Goal: Task Accomplishment & Management: Use online tool/utility

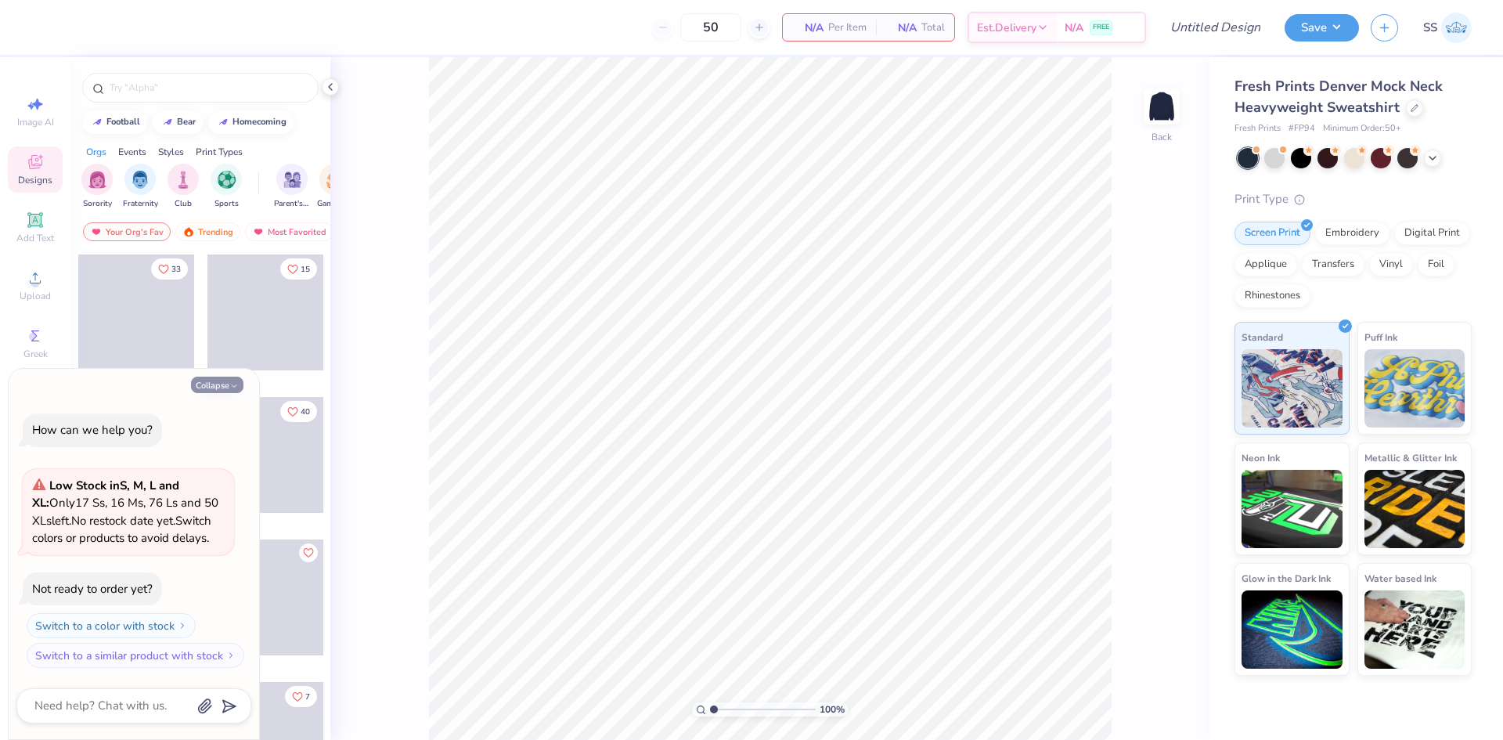
click at [201, 391] on button "Collapse" at bounding box center [217, 385] width 52 height 16
type textarea "x"
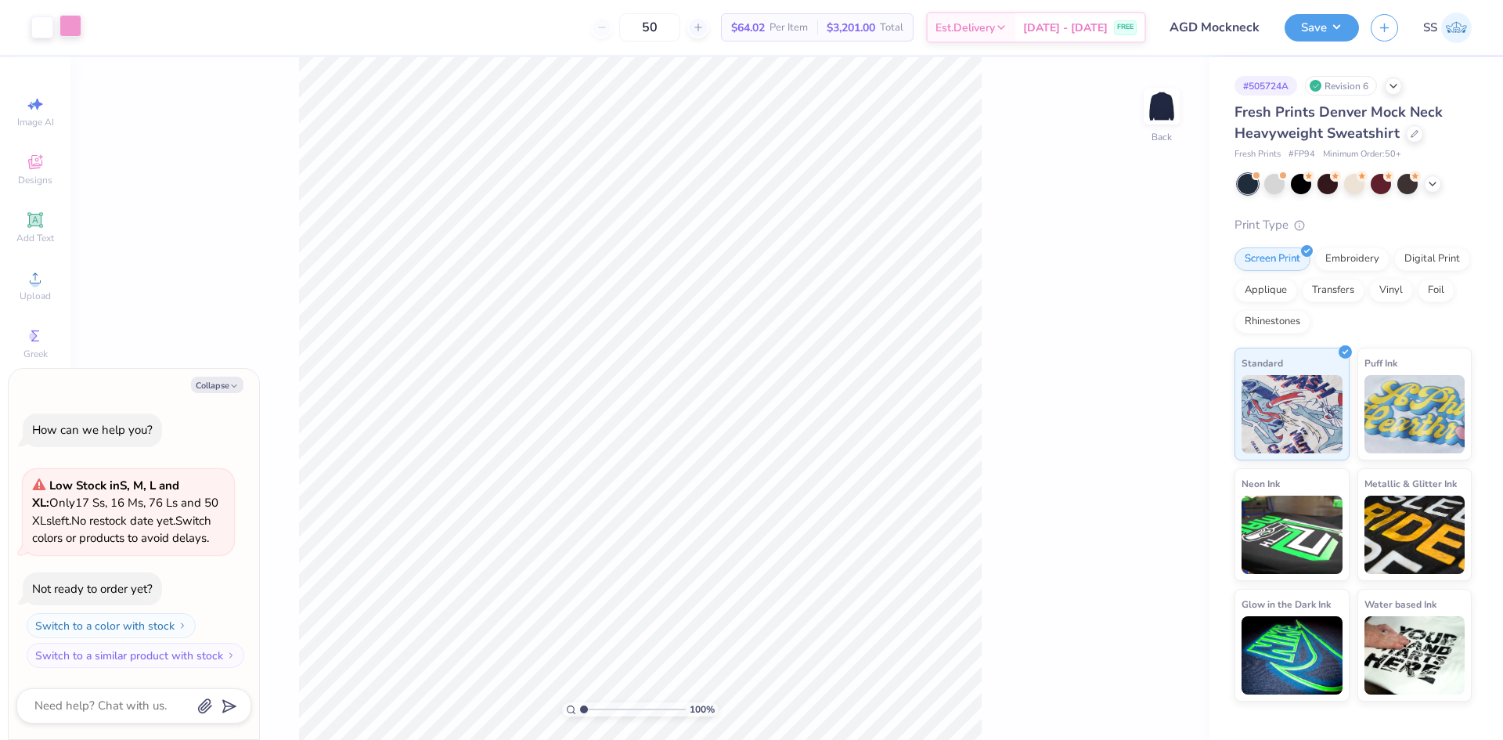
click at [72, 31] on div at bounding box center [71, 26] width 22 height 22
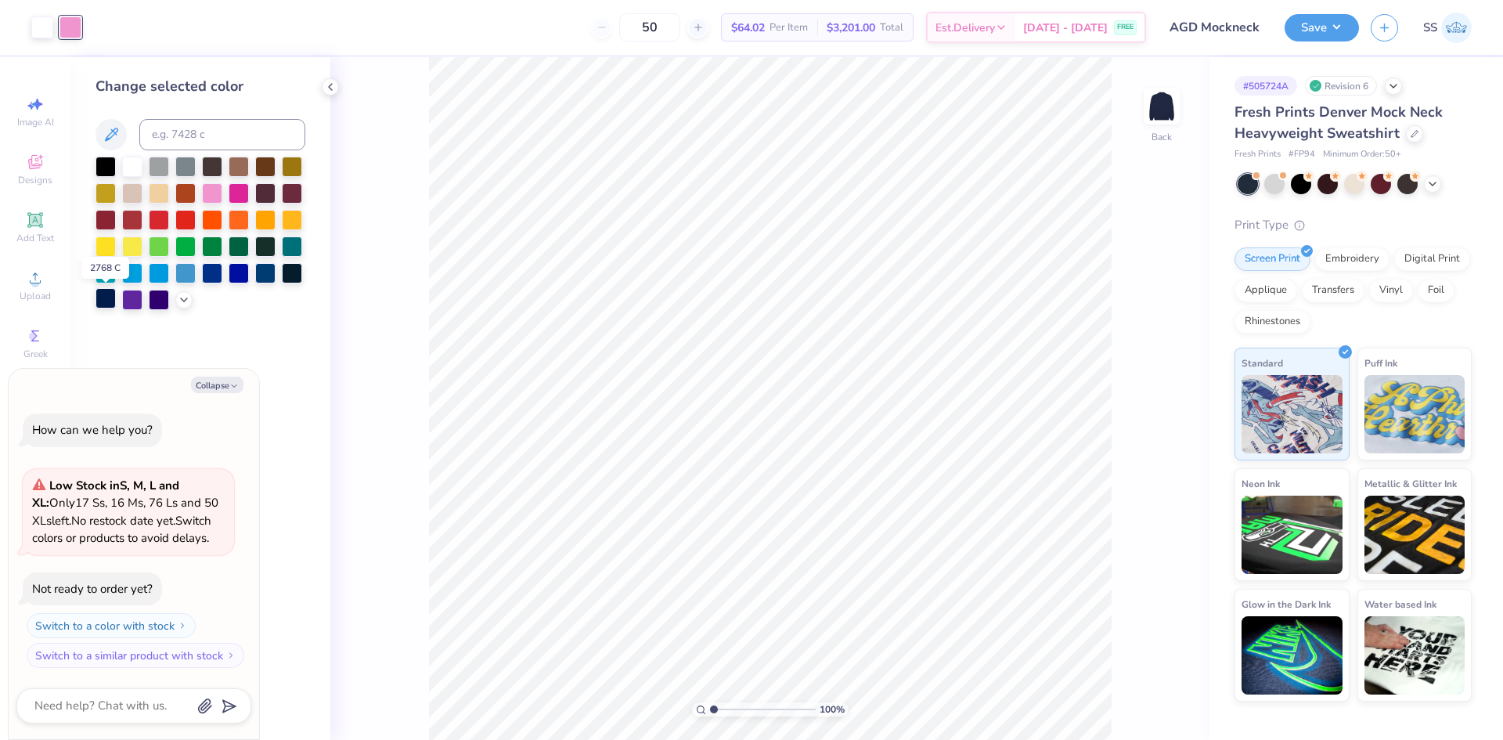
click at [103, 295] on div at bounding box center [106, 298] width 20 height 20
click at [231, 250] on div at bounding box center [239, 245] width 20 height 20
click at [42, 36] on div at bounding box center [42, 26] width 22 height 22
click at [106, 304] on div at bounding box center [106, 298] width 20 height 20
click at [67, 25] on div at bounding box center [71, 26] width 22 height 22
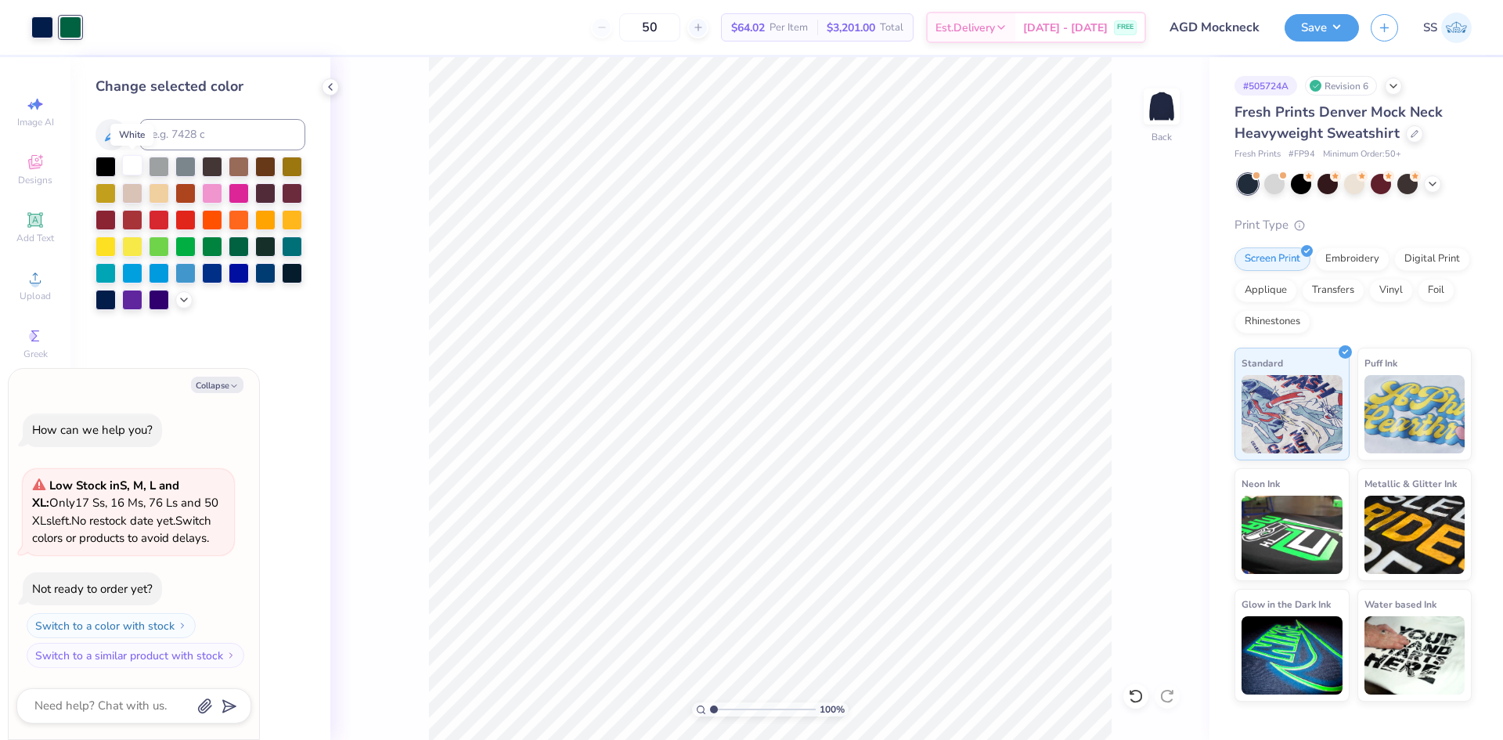
click at [132, 162] on div at bounding box center [132, 165] width 20 height 20
click at [270, 330] on div "Change selected color" at bounding box center [200, 398] width 260 height 683
click at [333, 89] on icon at bounding box center [330, 87] width 13 height 13
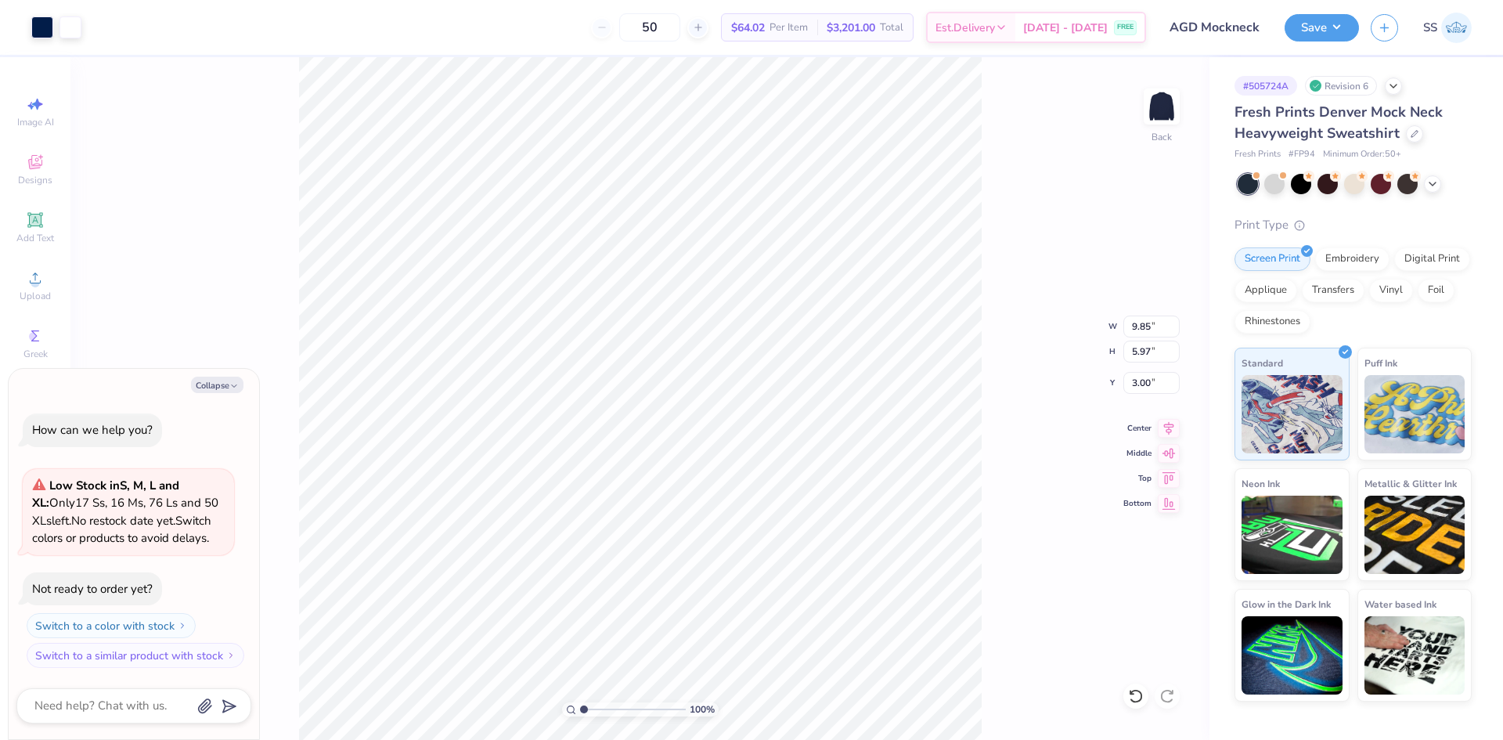
type textarea "x"
type input "7.16"
type input "4.34"
type input "4.63"
type textarea "x"
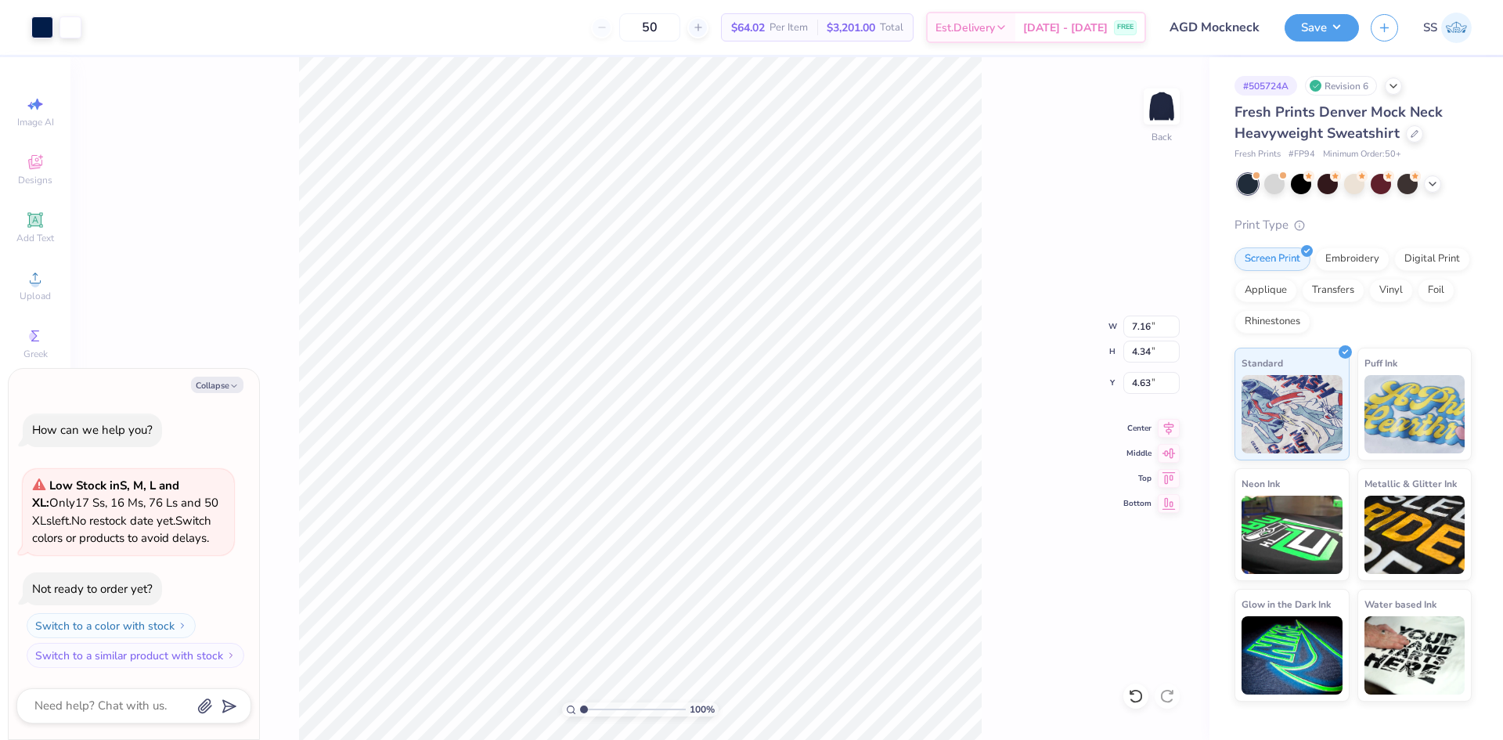
type input "3.00"
type textarea "x"
type input "7.65"
type input "4.63"
click at [1312, 33] on button "Save" at bounding box center [1322, 25] width 74 height 27
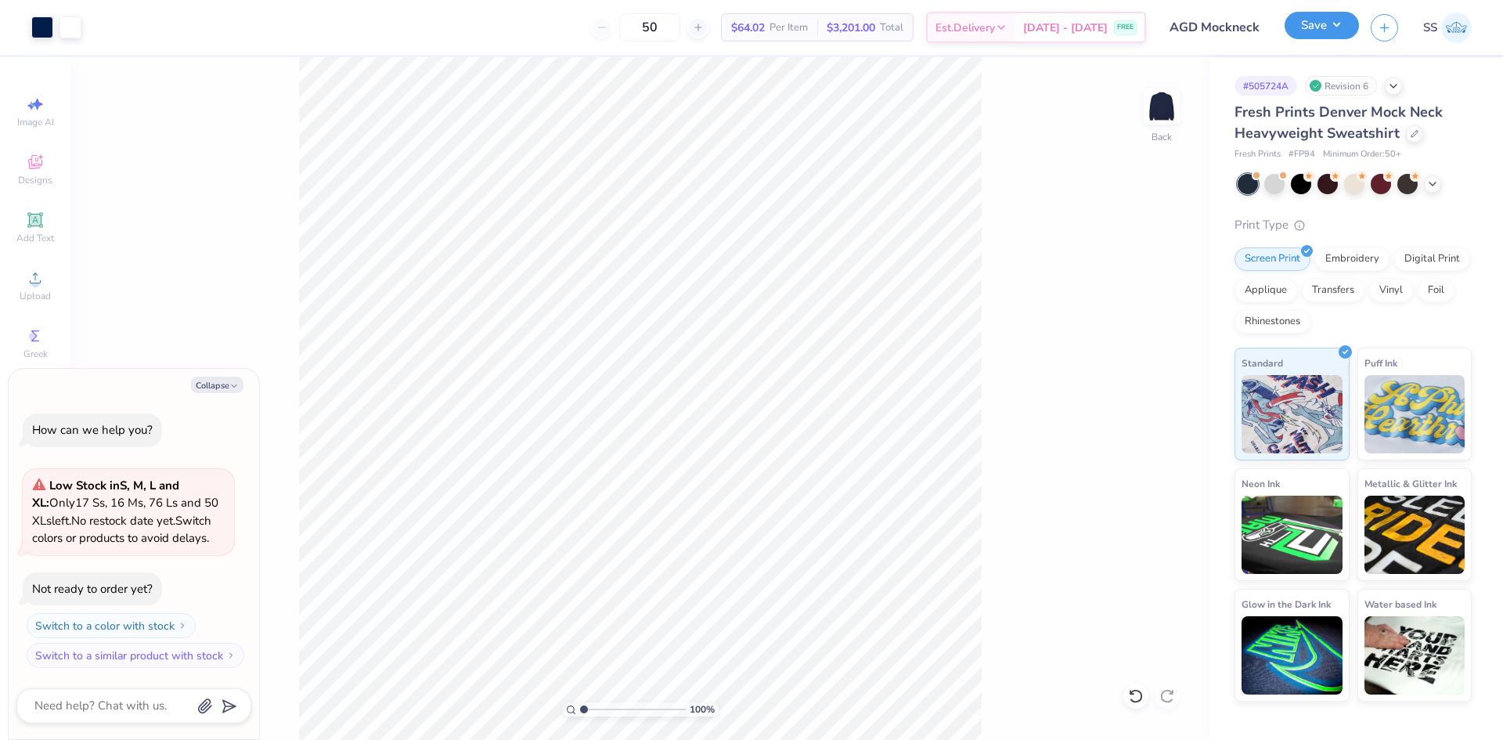
type textarea "x"
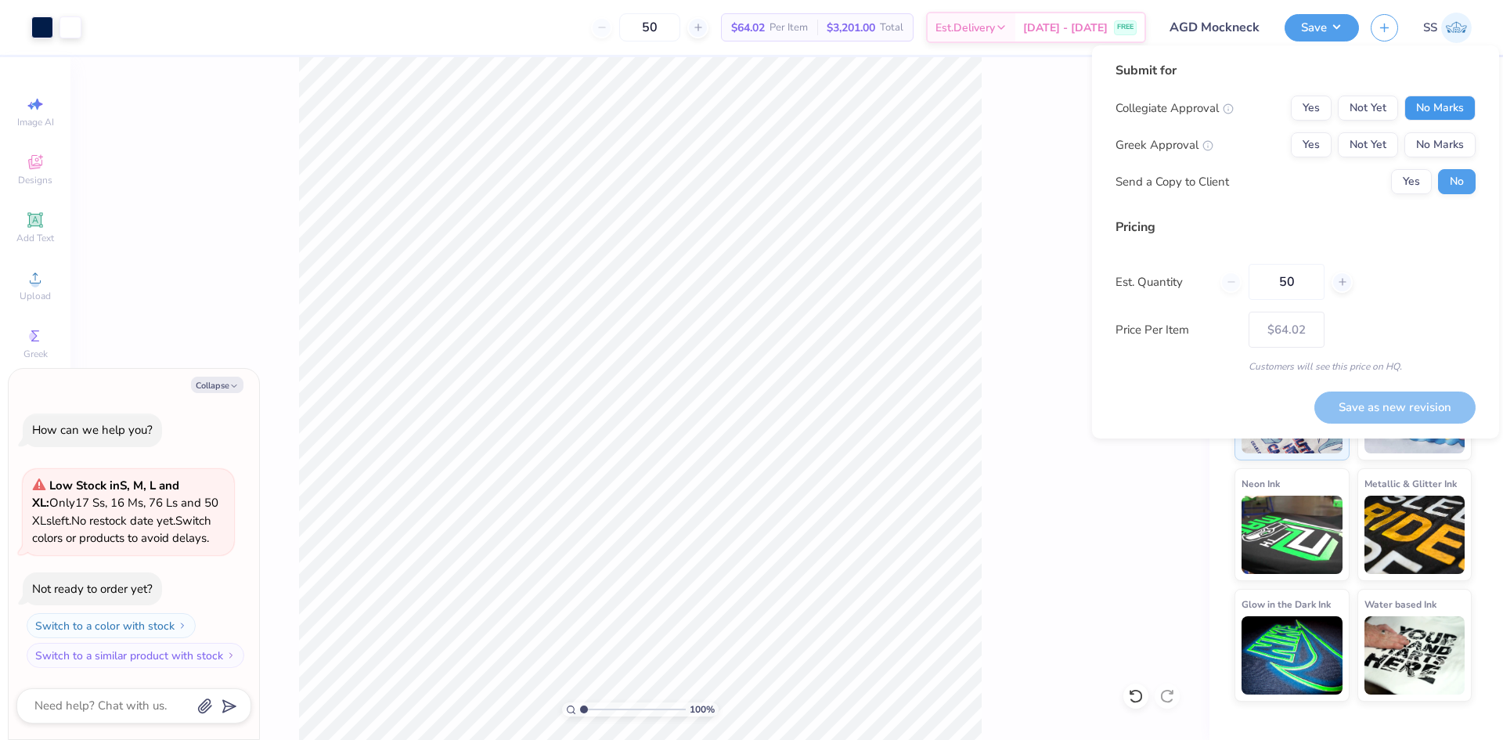
click at [1415, 106] on button "No Marks" at bounding box center [1440, 108] width 71 height 25
click at [1381, 135] on button "Not Yet" at bounding box center [1368, 144] width 60 height 25
click at [1395, 412] on button "Save as new revision" at bounding box center [1395, 407] width 161 height 32
type input "$64.02"
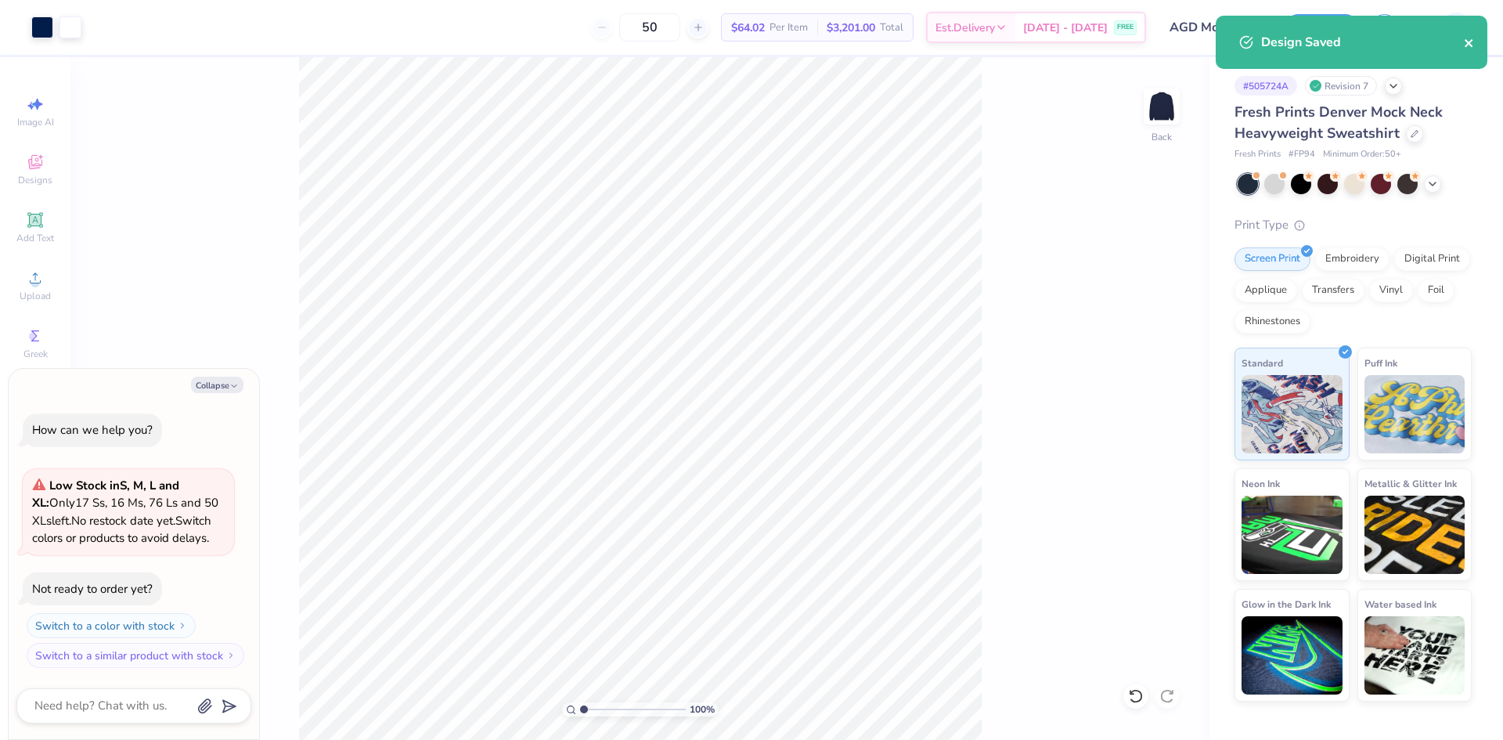
click at [1470, 43] on icon "close" at bounding box center [1469, 43] width 8 height 8
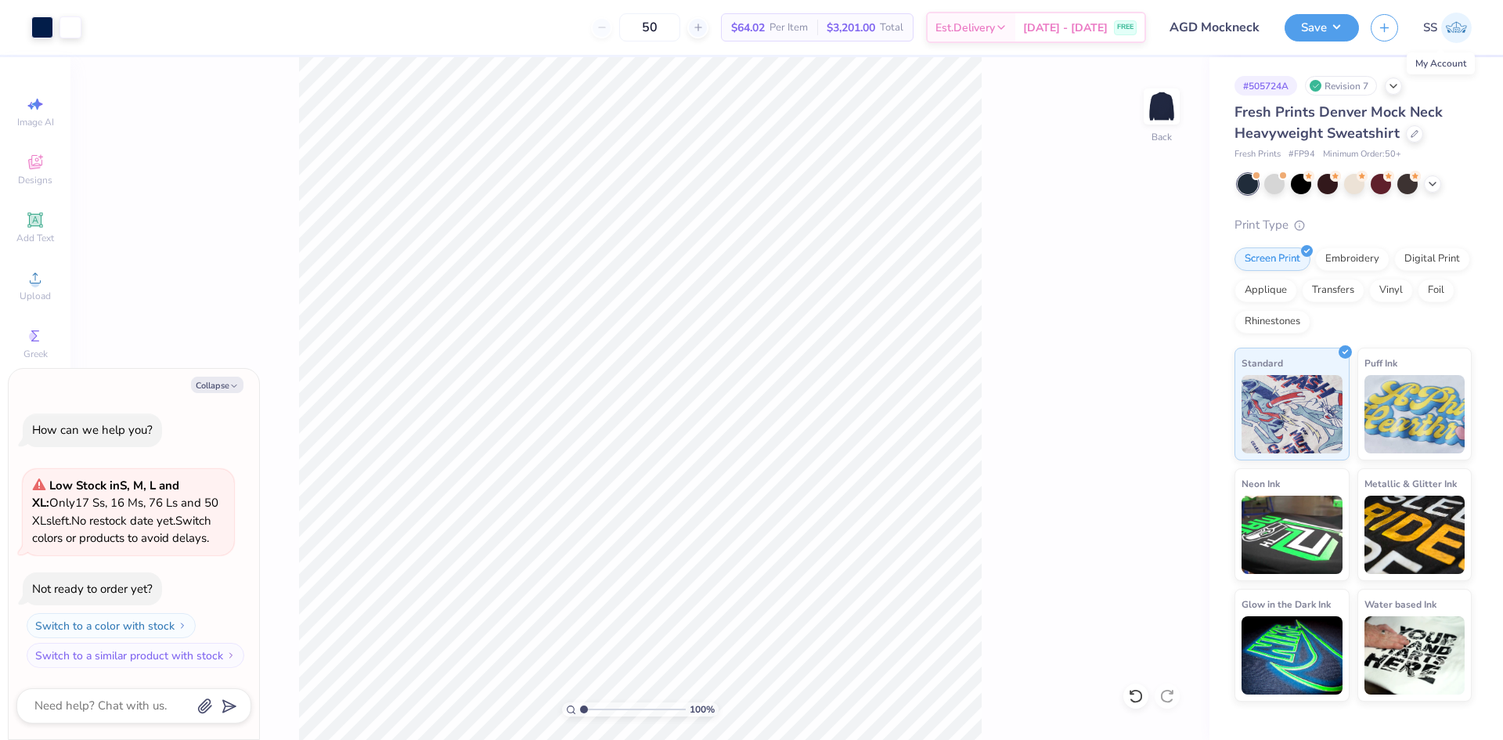
click at [1460, 32] on img at bounding box center [1456, 28] width 31 height 31
type textarea "x"
type input "9.50"
type input "5.75"
click at [1337, 26] on button "Save" at bounding box center [1322, 25] width 74 height 27
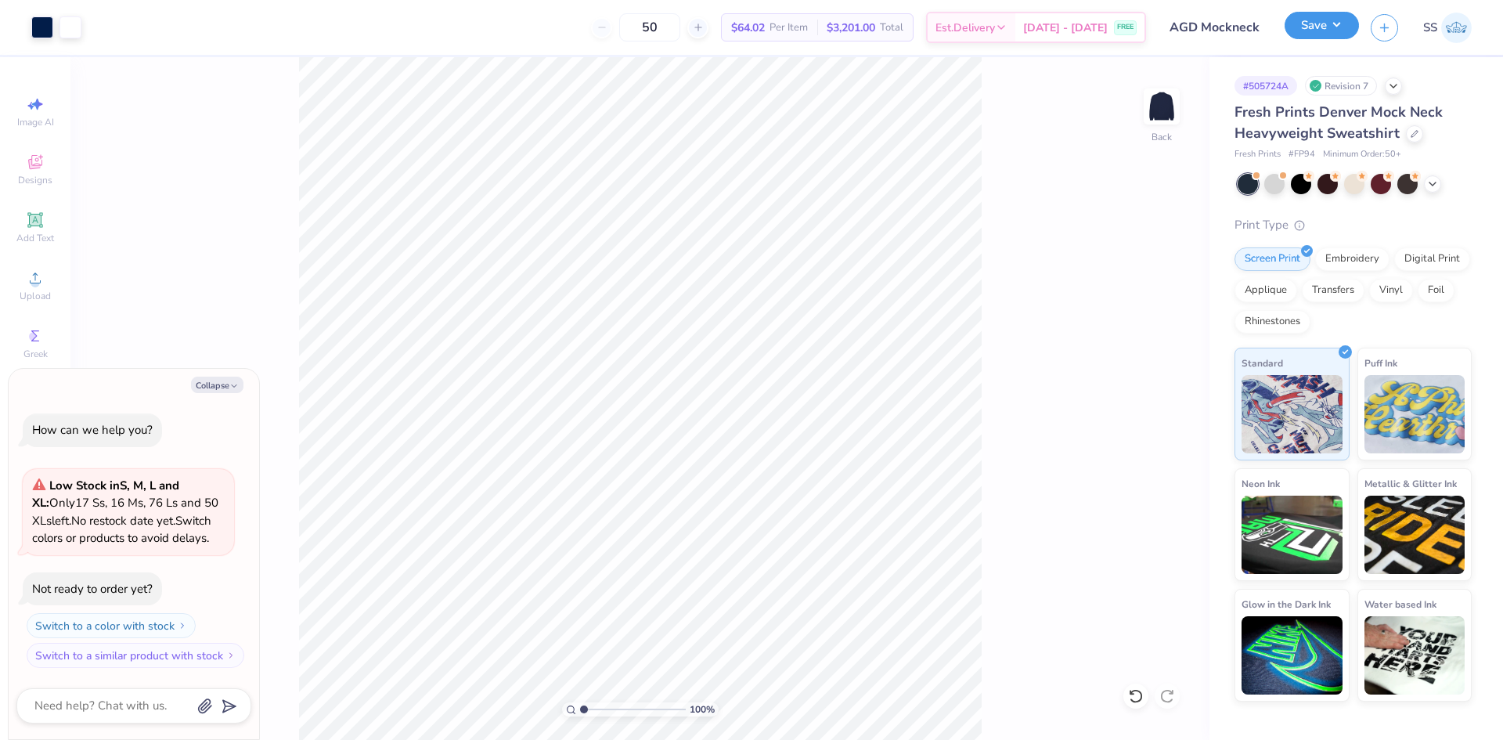
type textarea "x"
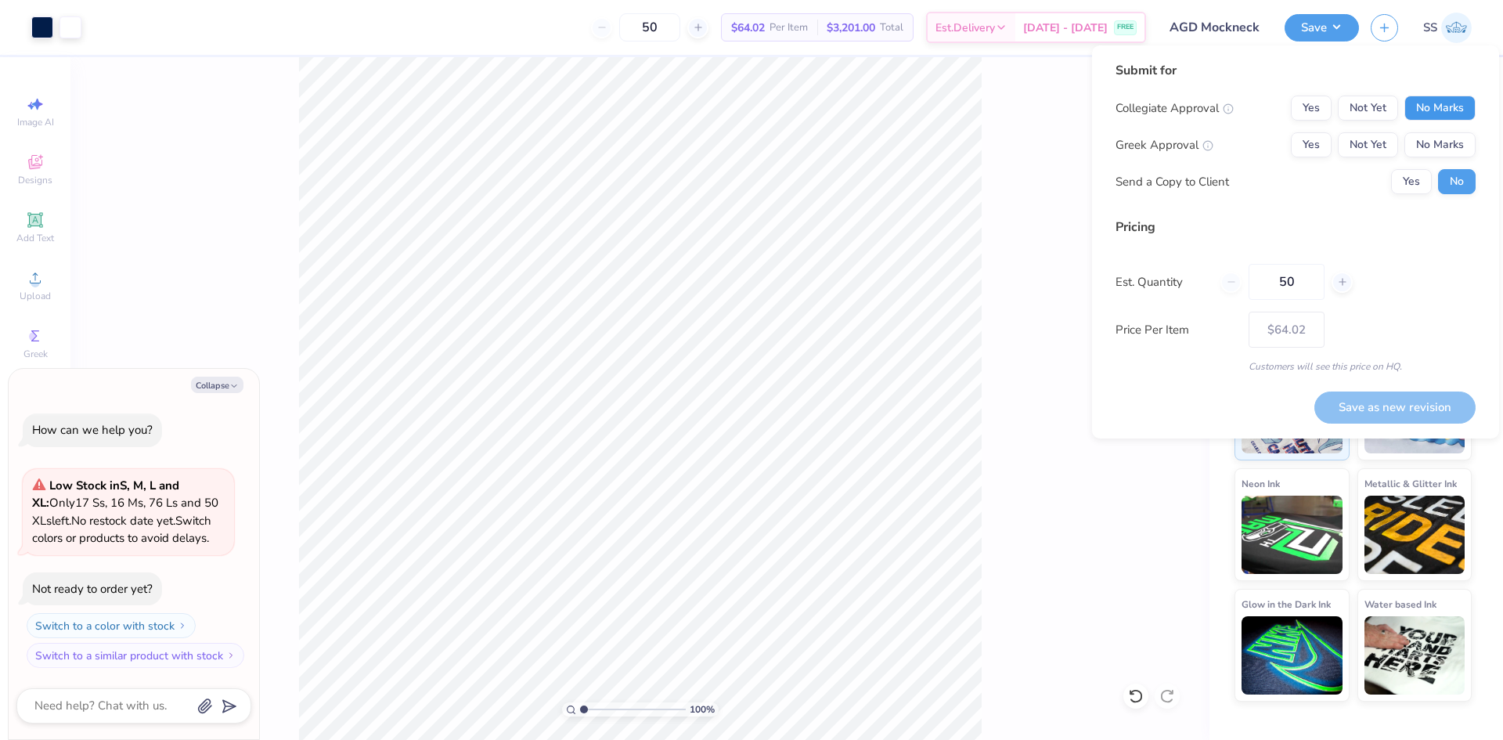
click at [1416, 120] on button "No Marks" at bounding box center [1440, 108] width 71 height 25
click at [1373, 145] on button "Not Yet" at bounding box center [1368, 144] width 60 height 25
click at [1350, 407] on button "Save as new revision" at bounding box center [1395, 407] width 161 height 32
type input "$64.02"
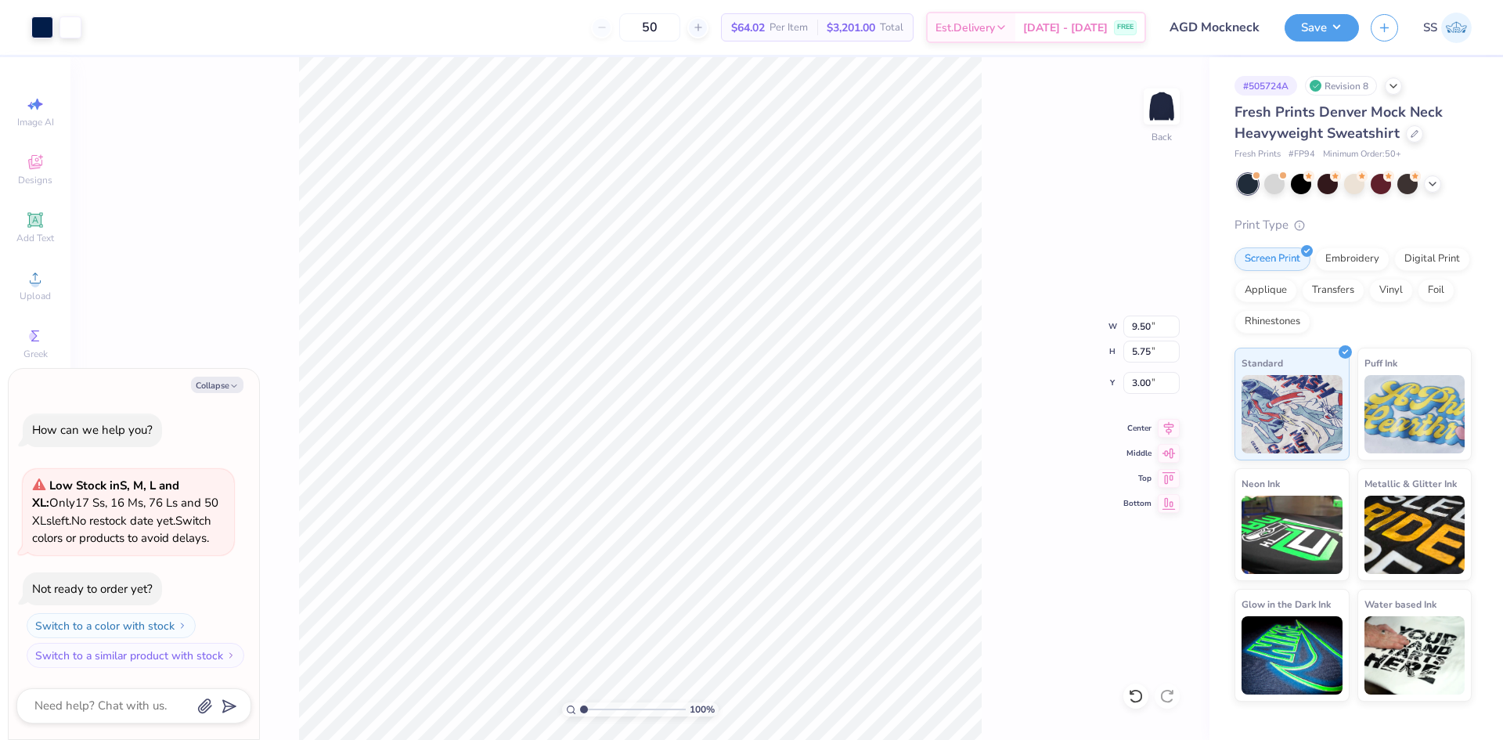
type textarea "x"
type input "8.28"
type input "5.01"
type input "3.74"
type textarea "x"
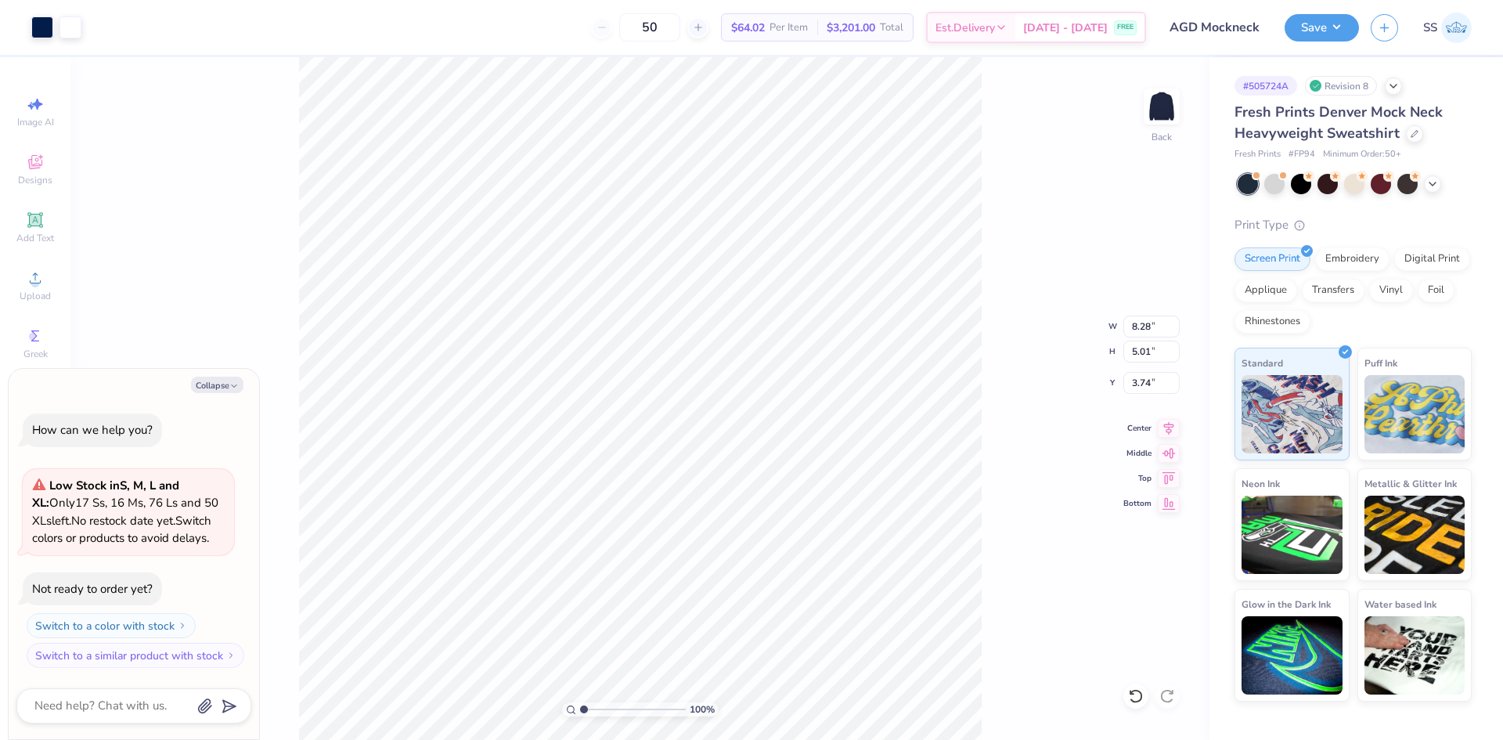
type input "3.00"
click at [224, 382] on button "Collapse" at bounding box center [217, 385] width 52 height 16
type textarea "x"
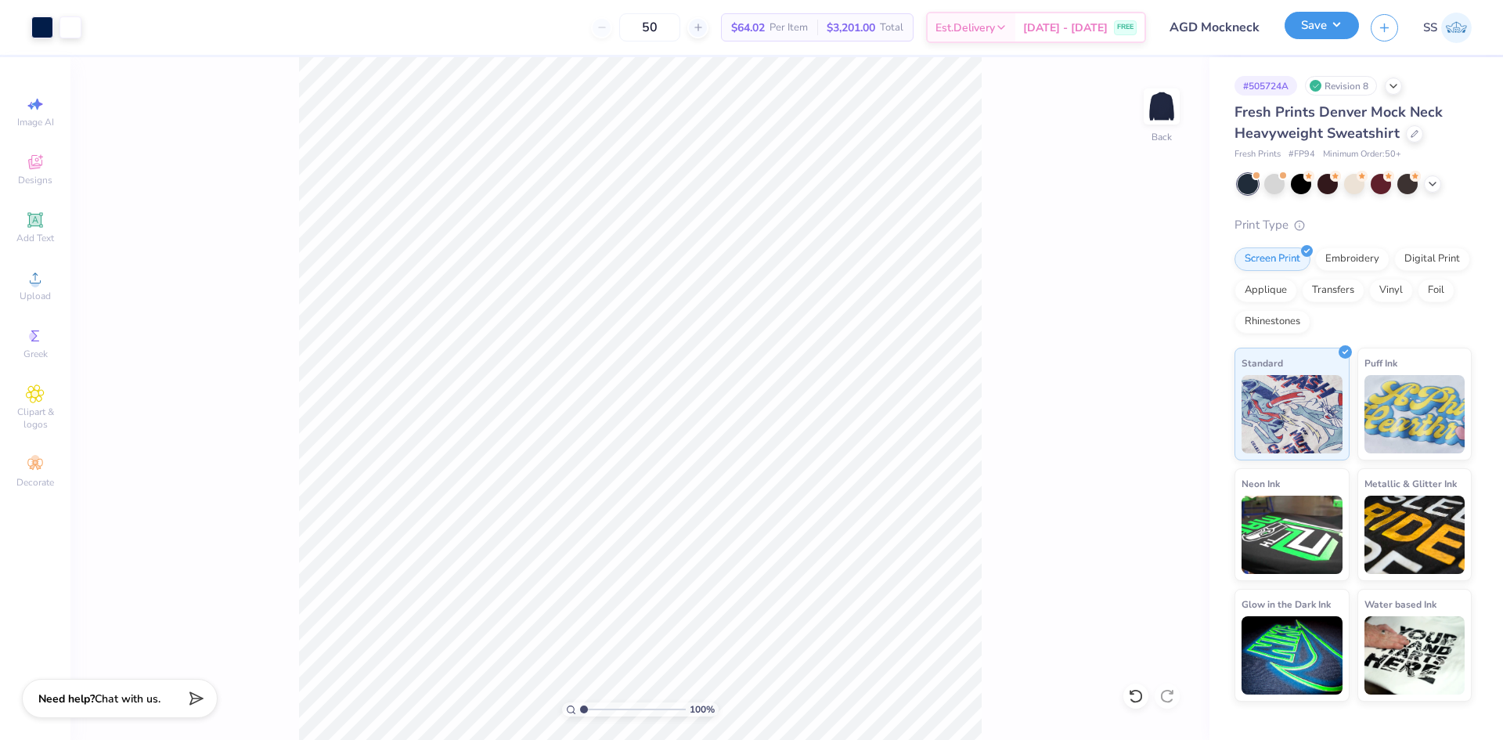
click at [1330, 23] on button "Save" at bounding box center [1322, 25] width 74 height 27
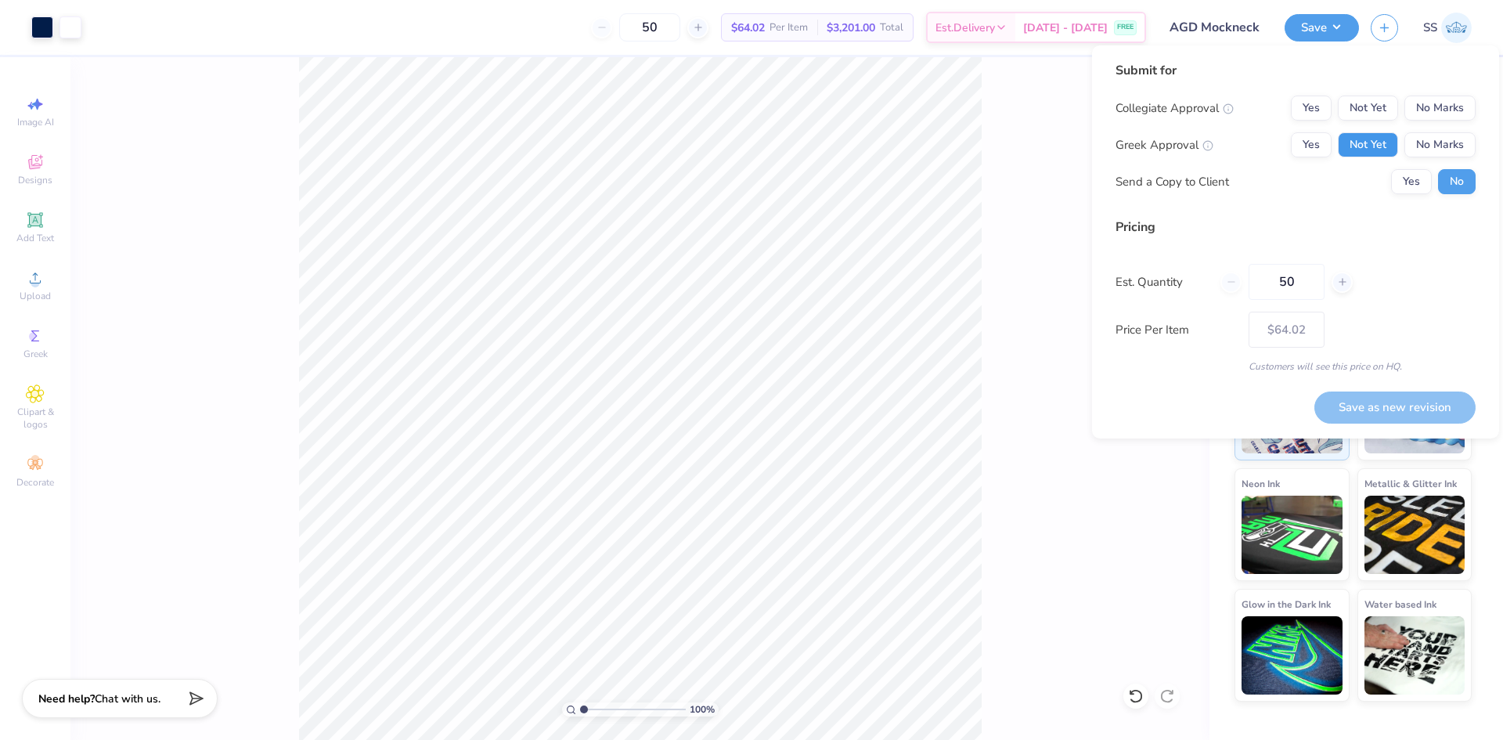
click at [1376, 137] on button "Not Yet" at bounding box center [1368, 144] width 60 height 25
click at [1433, 105] on button "No Marks" at bounding box center [1440, 108] width 71 height 25
click at [1366, 412] on button "Save as new revision" at bounding box center [1395, 407] width 161 height 32
type input "$64.02"
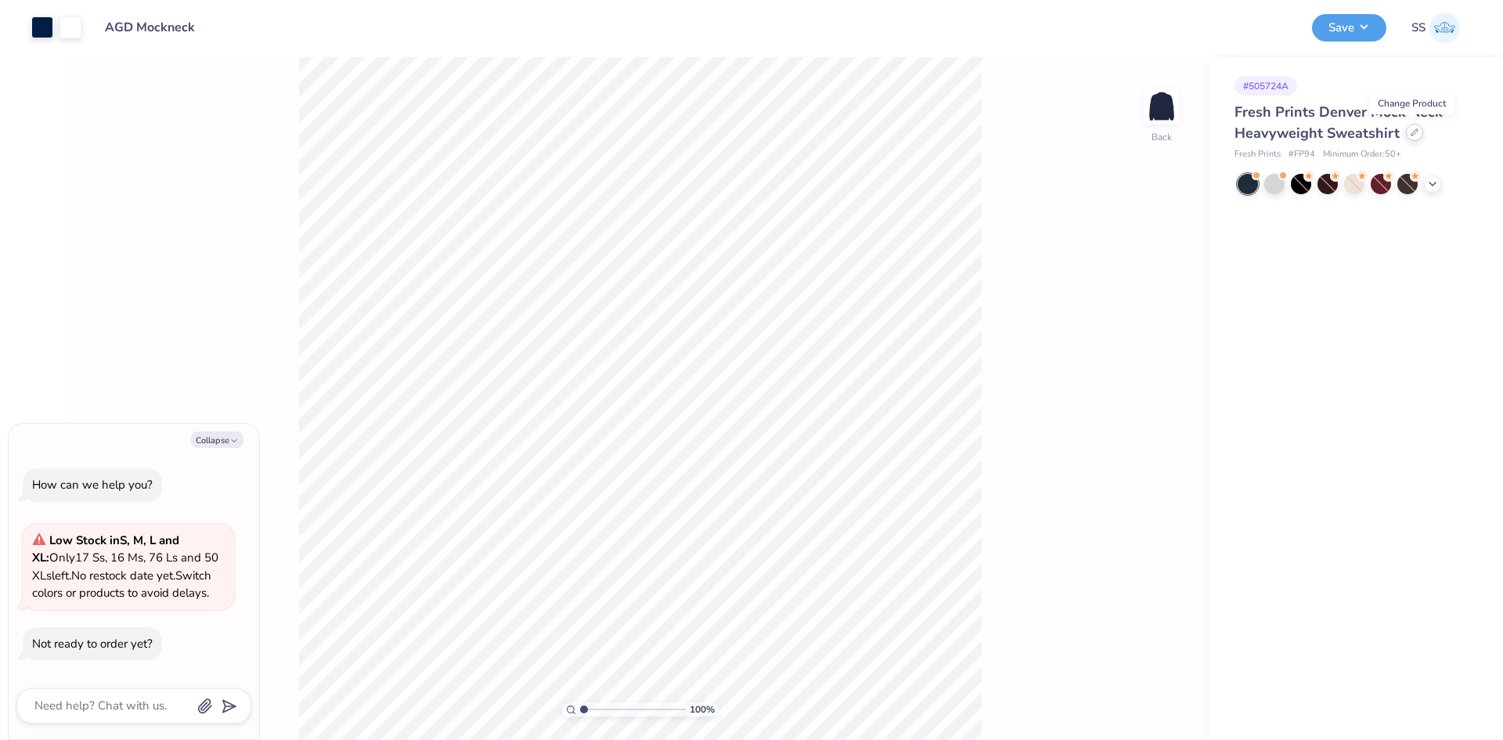
click at [1416, 135] on icon at bounding box center [1415, 132] width 8 height 8
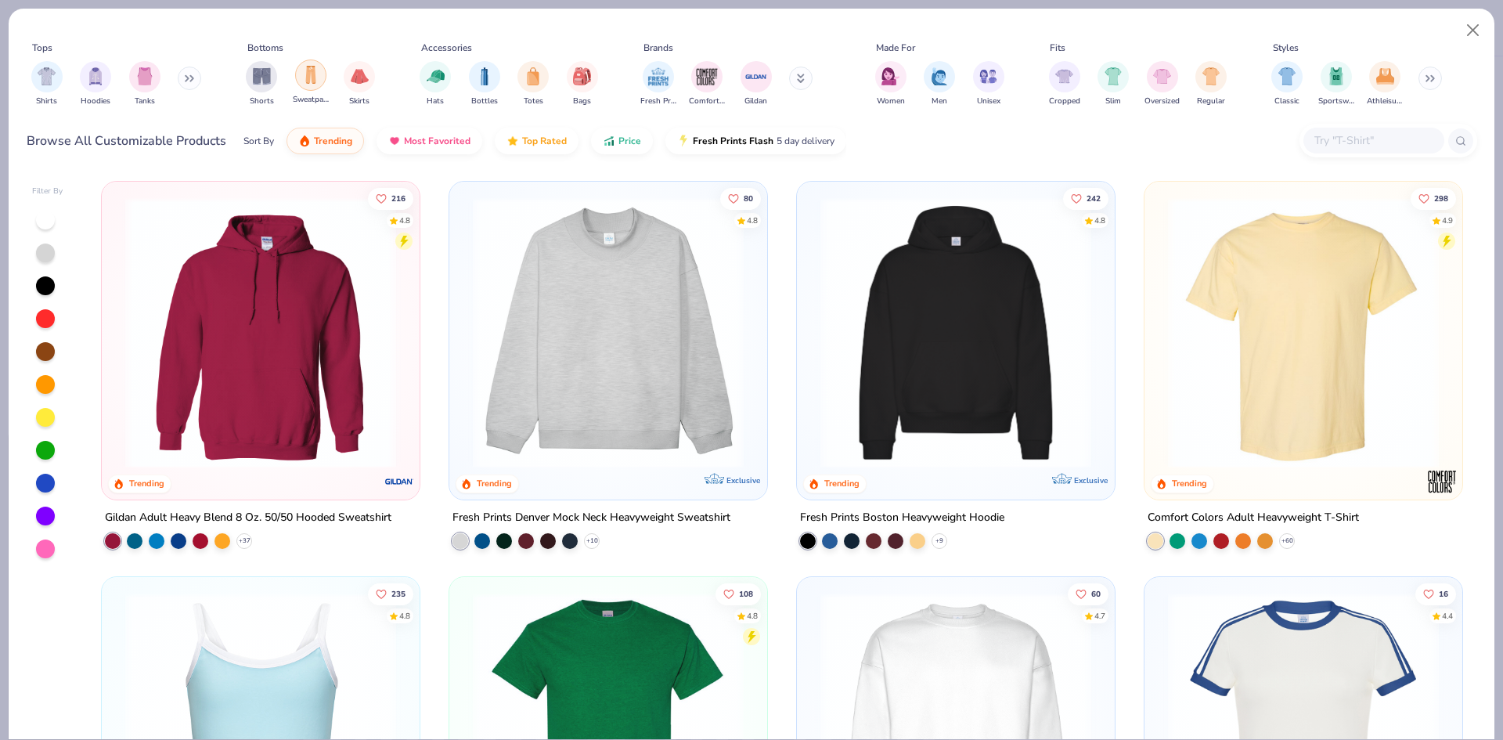
click at [313, 70] on img "filter for Sweatpants" at bounding box center [310, 75] width 17 height 18
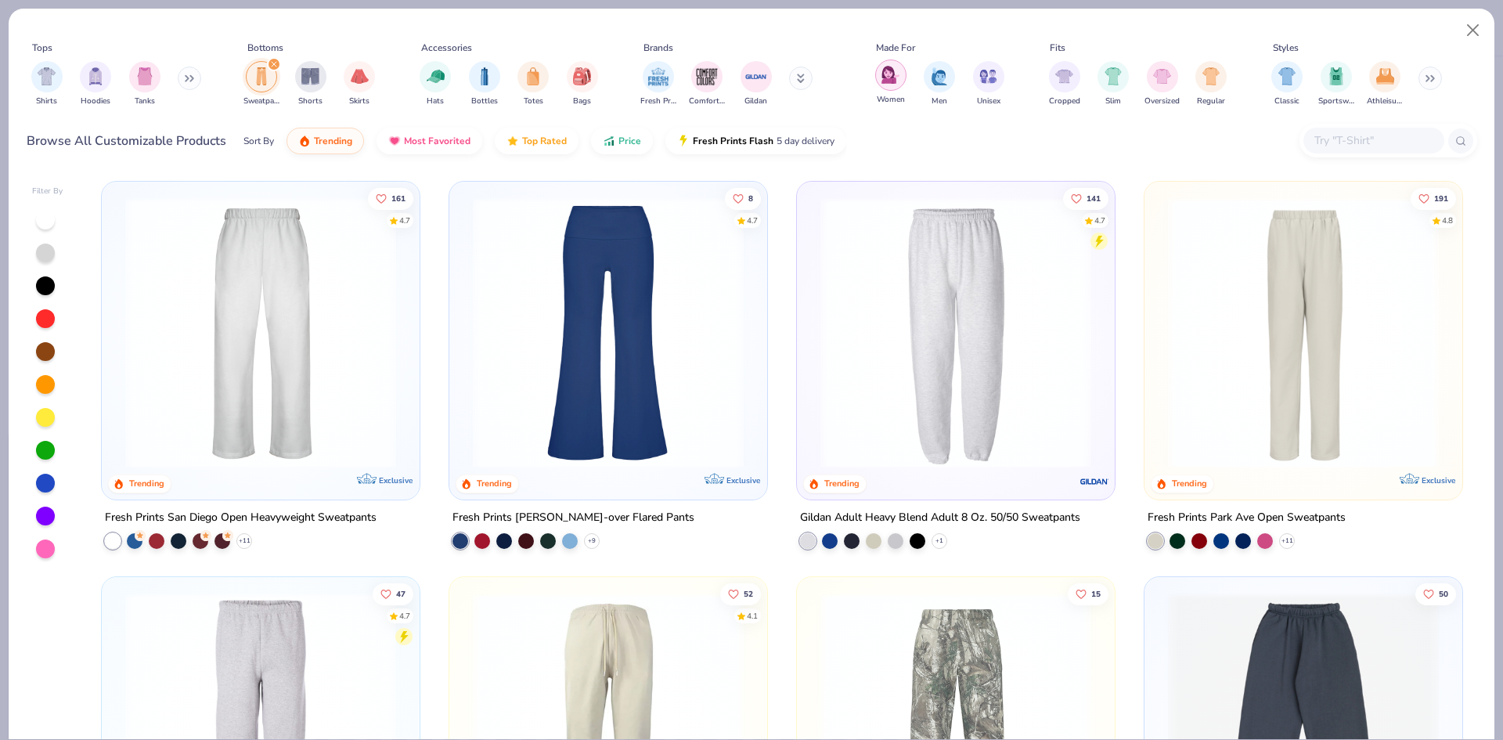
click at [886, 77] on img "filter for Women" at bounding box center [891, 75] width 18 height 18
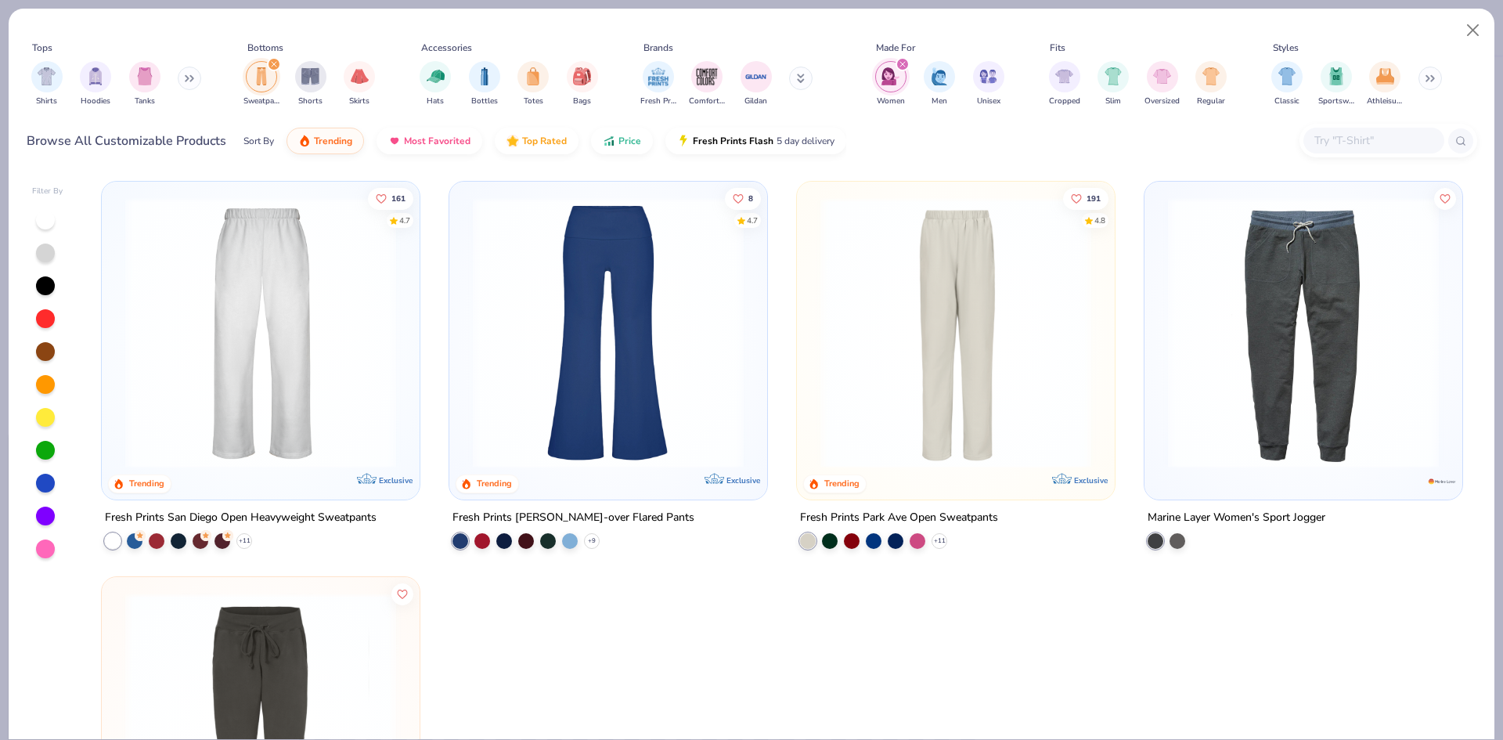
click at [323, 311] on img at bounding box center [260, 332] width 287 height 271
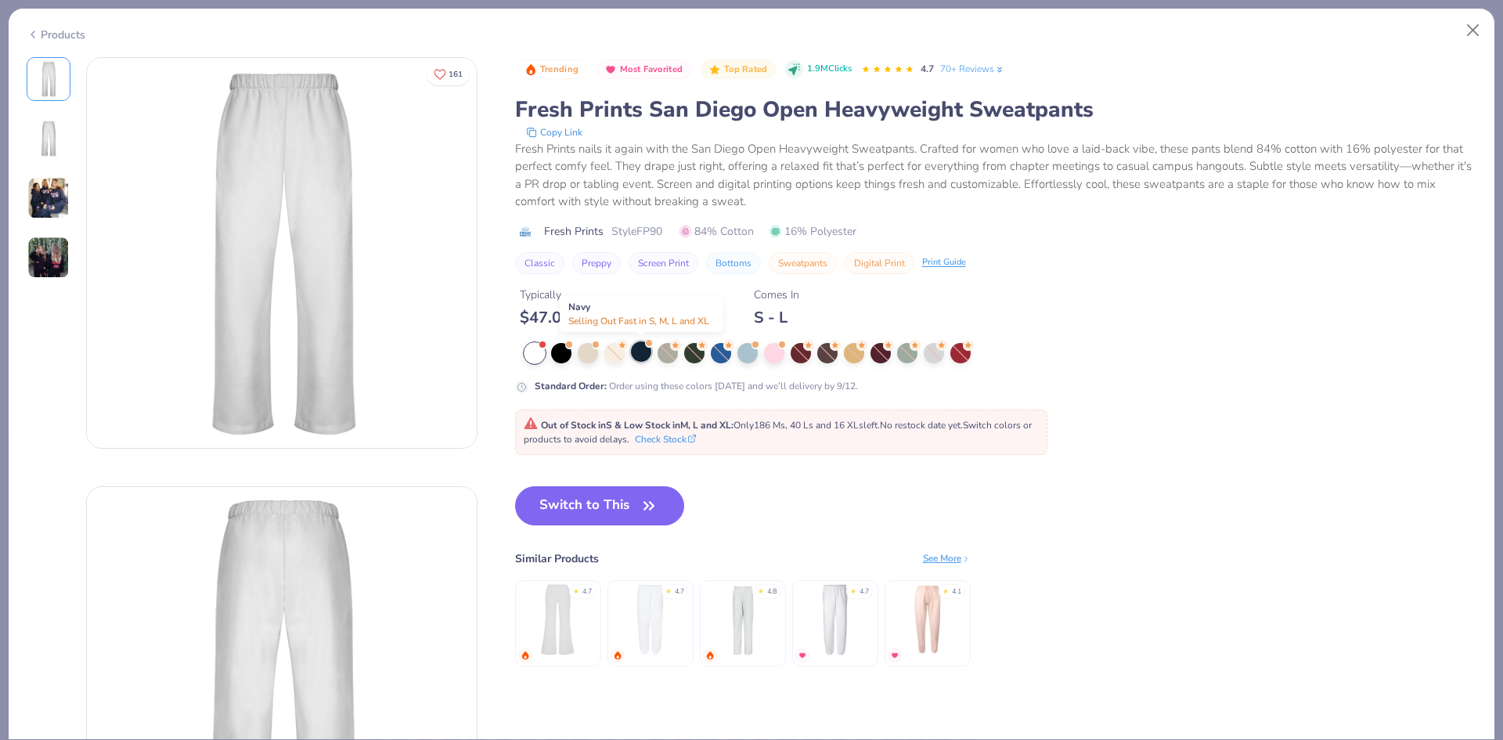
click at [646, 357] on div at bounding box center [641, 351] width 20 height 20
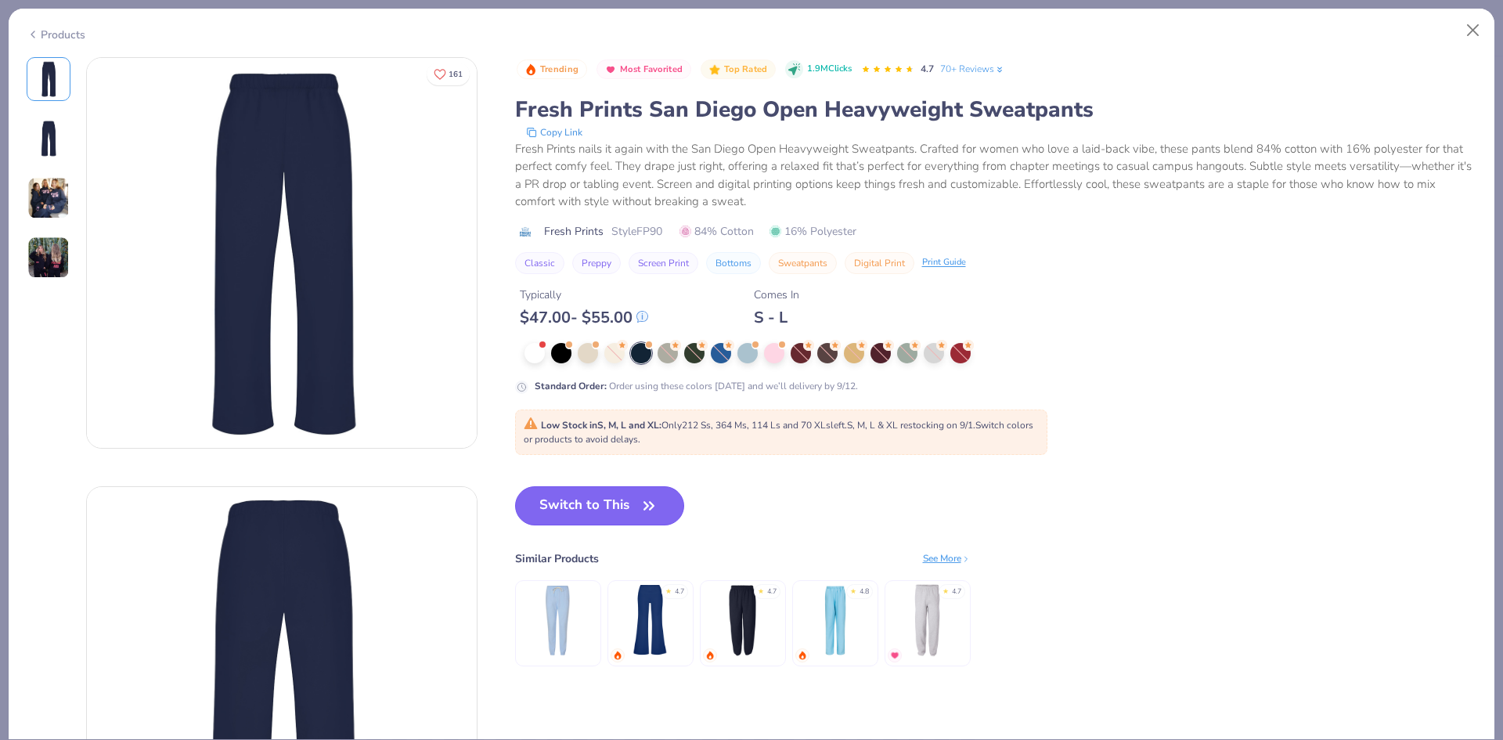
click at [597, 516] on button "Switch to This" at bounding box center [600, 505] width 170 height 39
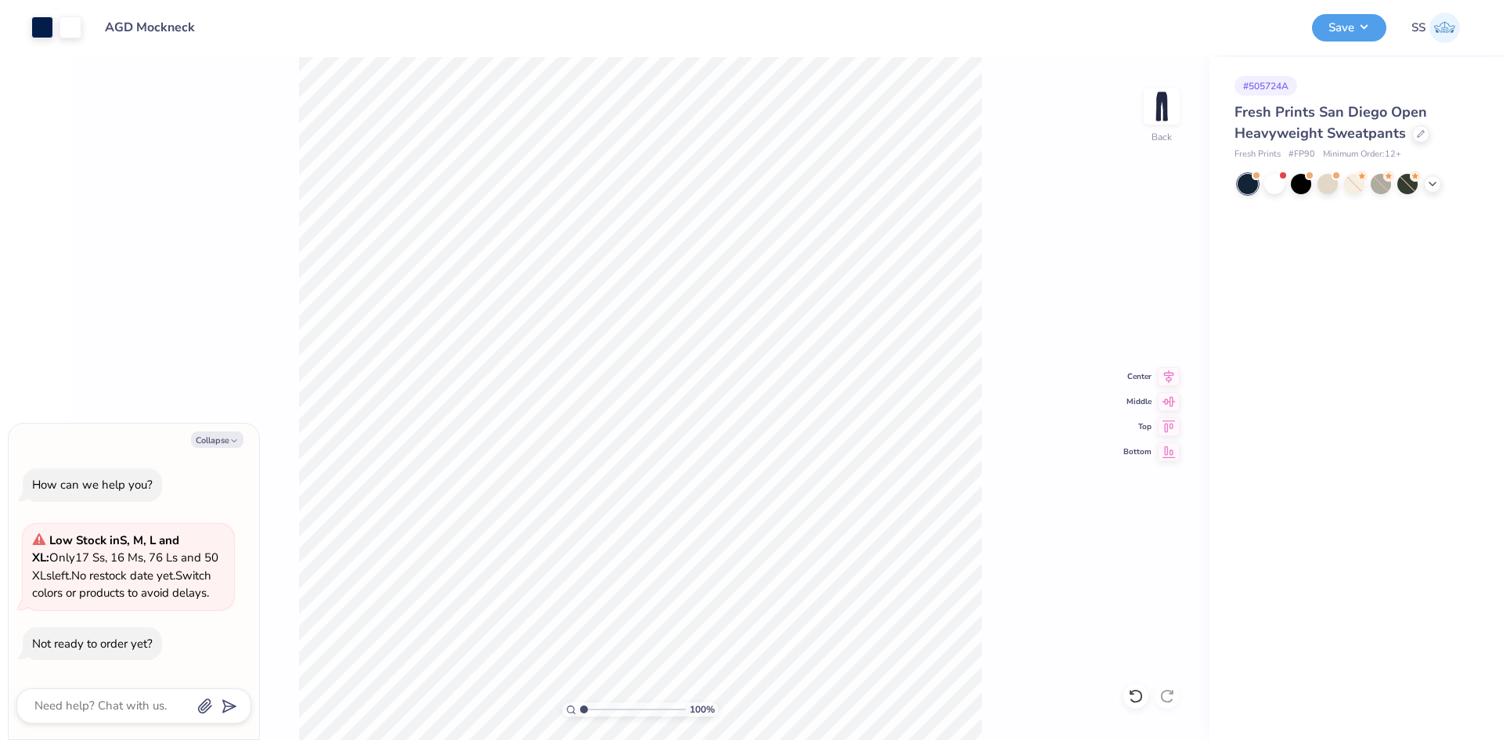
type textarea "x"
click at [1413, 132] on icon at bounding box center [1415, 132] width 8 height 8
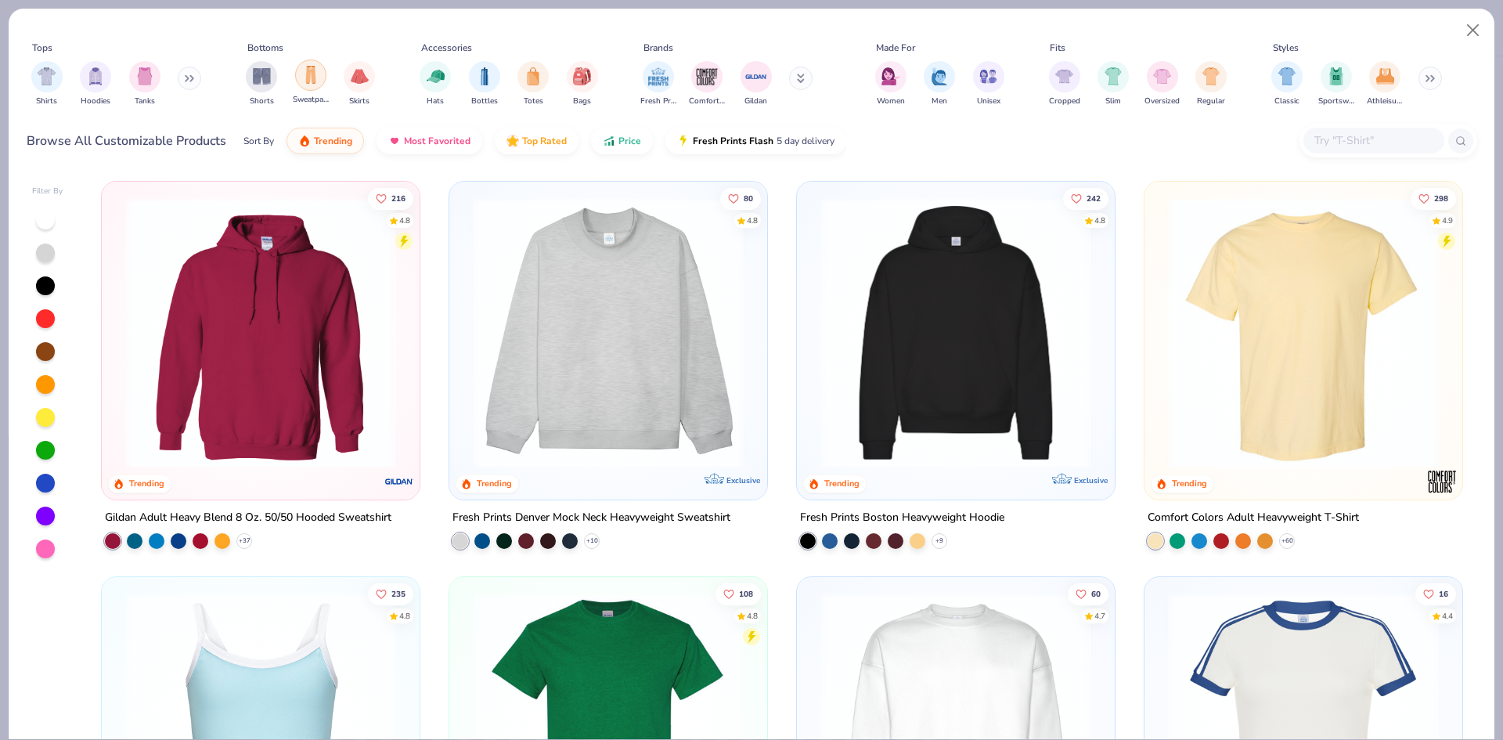
click at [301, 81] on div "filter for Sweatpants" at bounding box center [310, 75] width 31 height 31
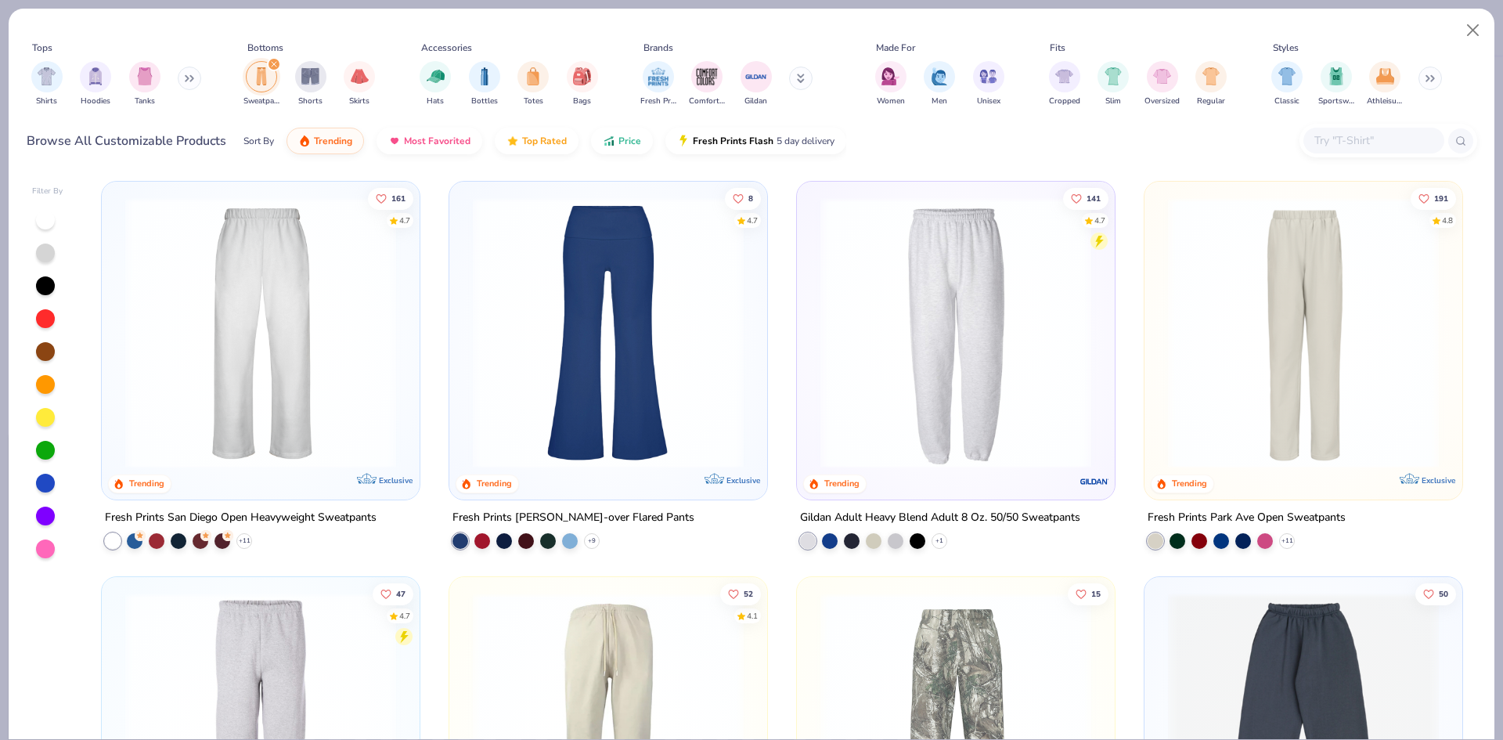
click at [301, 352] on img at bounding box center [260, 332] width 287 height 271
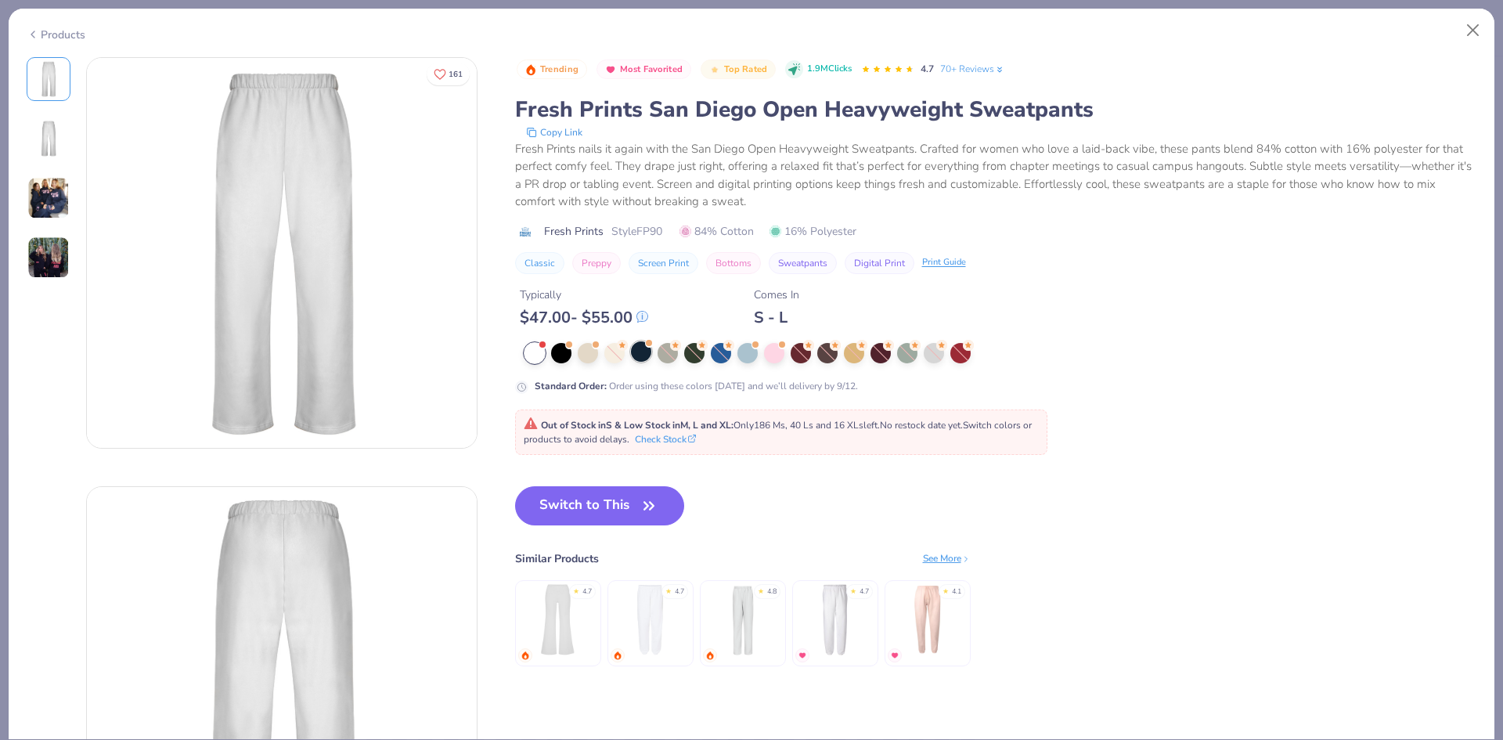
click at [639, 355] on div at bounding box center [641, 351] width 20 height 20
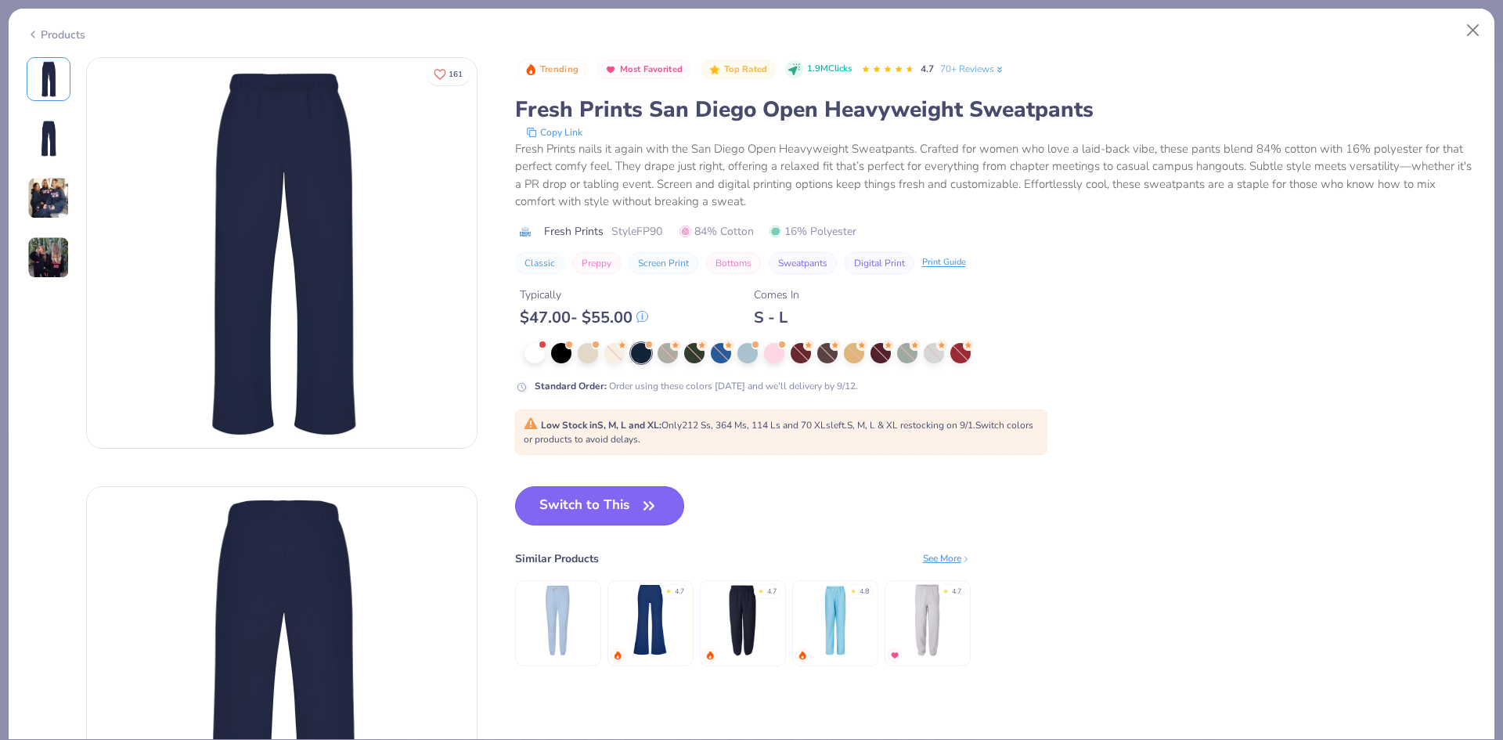
click at [605, 495] on button "Switch to This" at bounding box center [600, 505] width 170 height 39
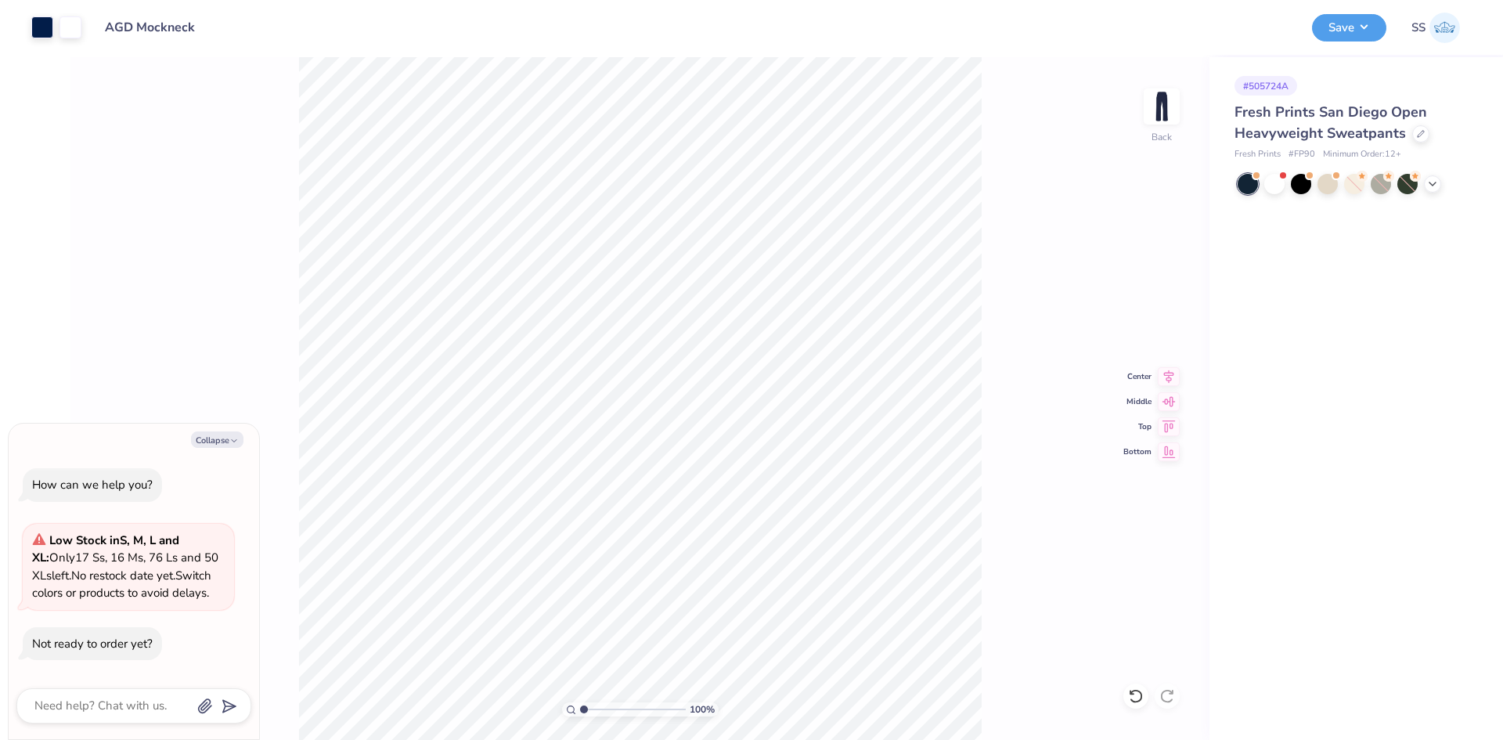
type textarea "x"
click at [1416, 139] on div at bounding box center [1414, 132] width 17 height 17
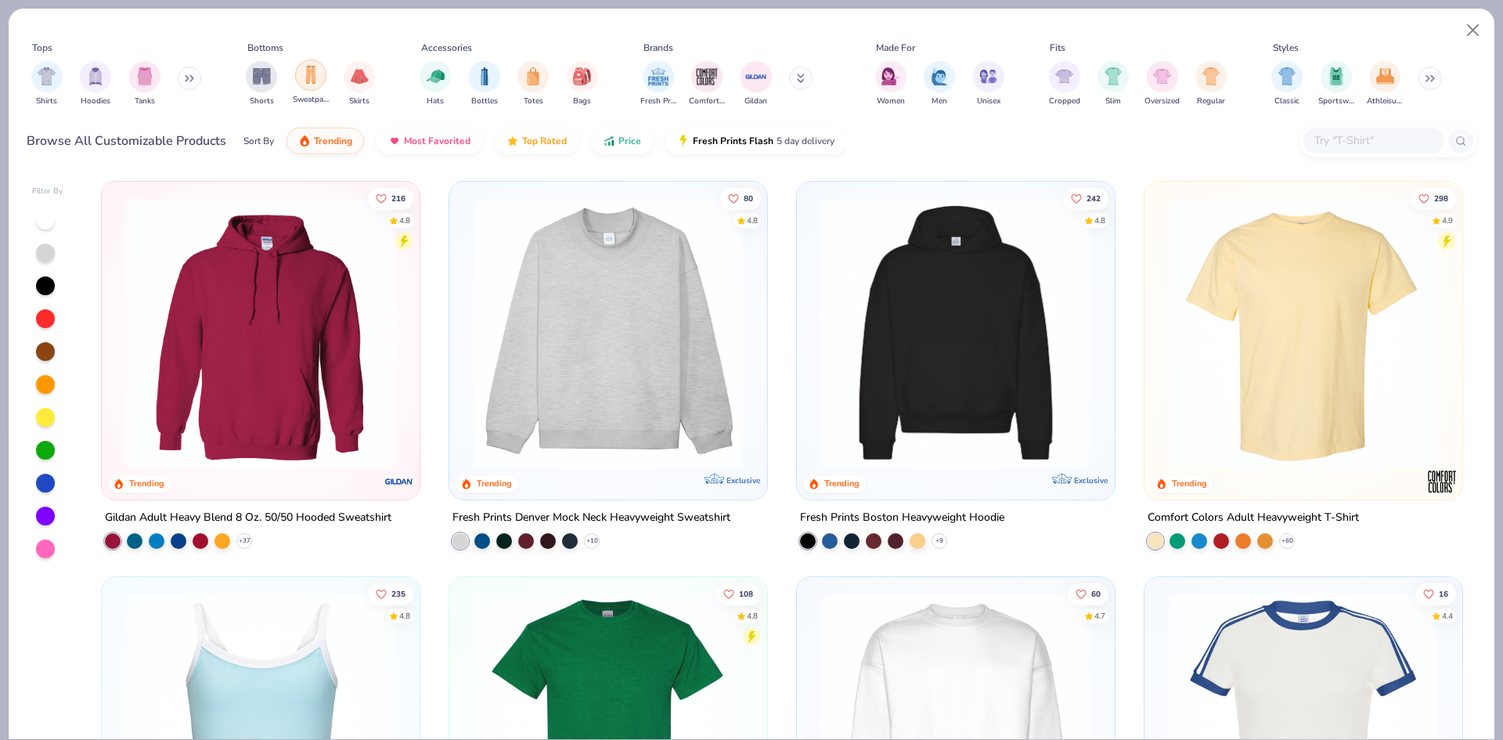
click at [315, 81] on img "filter for Sweatpants" at bounding box center [310, 75] width 17 height 18
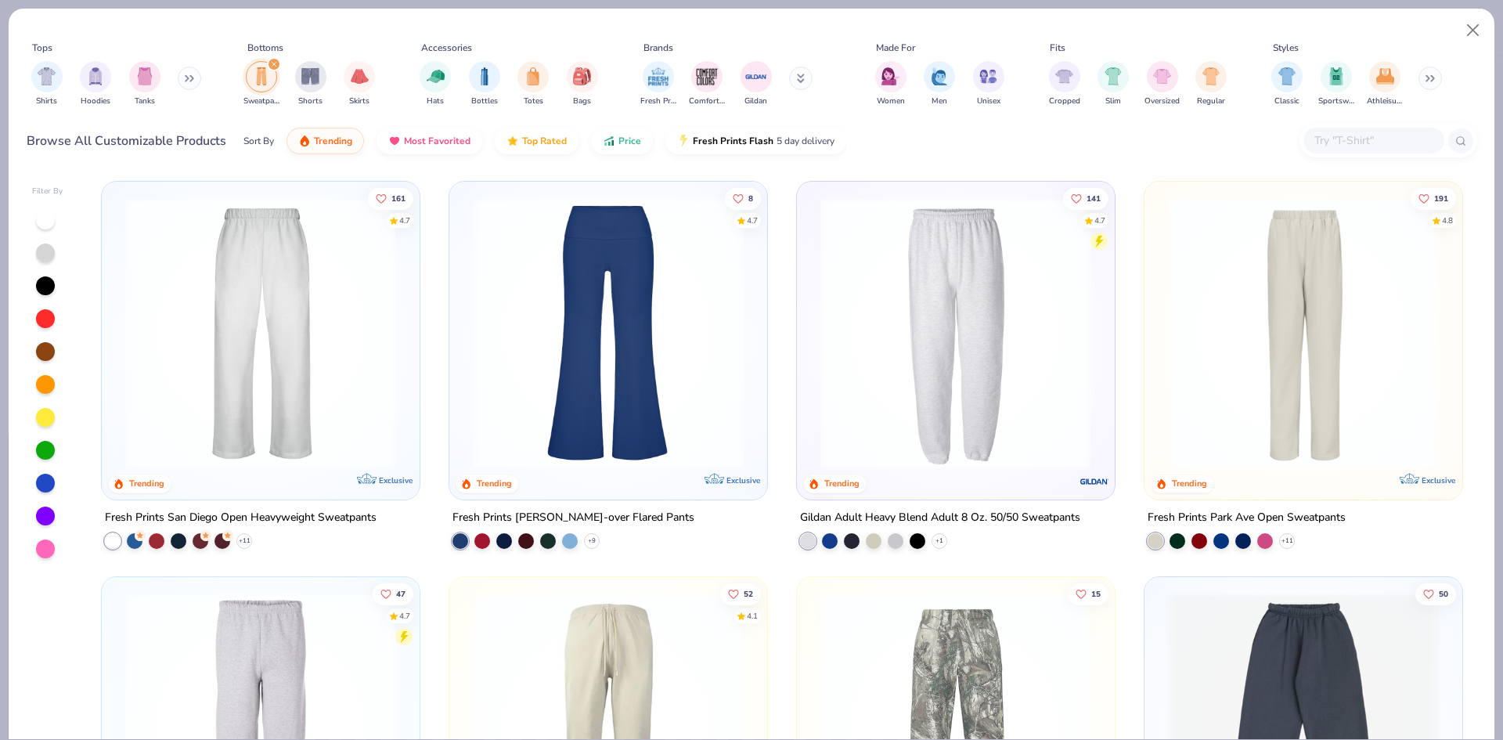
click at [323, 337] on img at bounding box center [260, 332] width 287 height 271
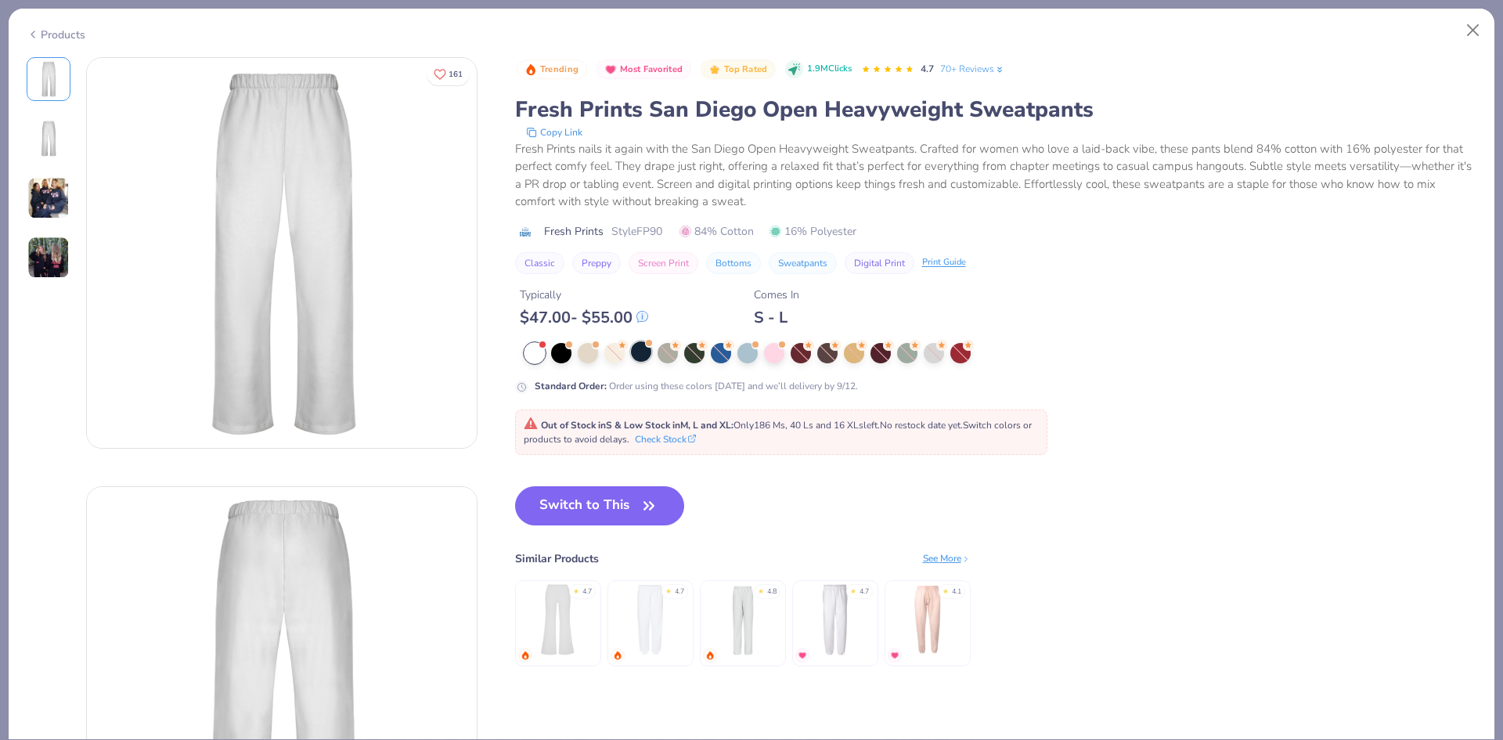
click at [639, 350] on div at bounding box center [641, 351] width 20 height 20
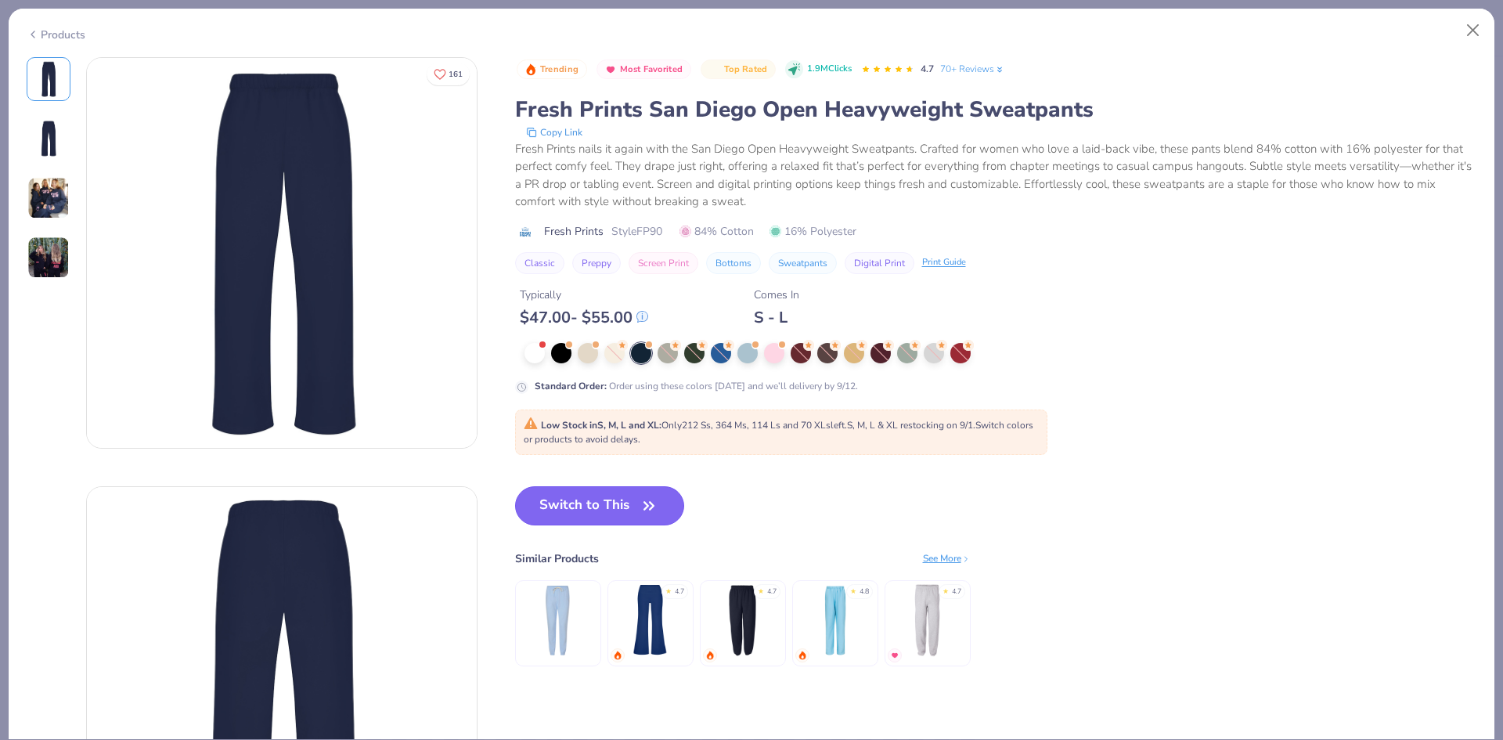
click at [611, 502] on button "Switch to This" at bounding box center [600, 505] width 170 height 39
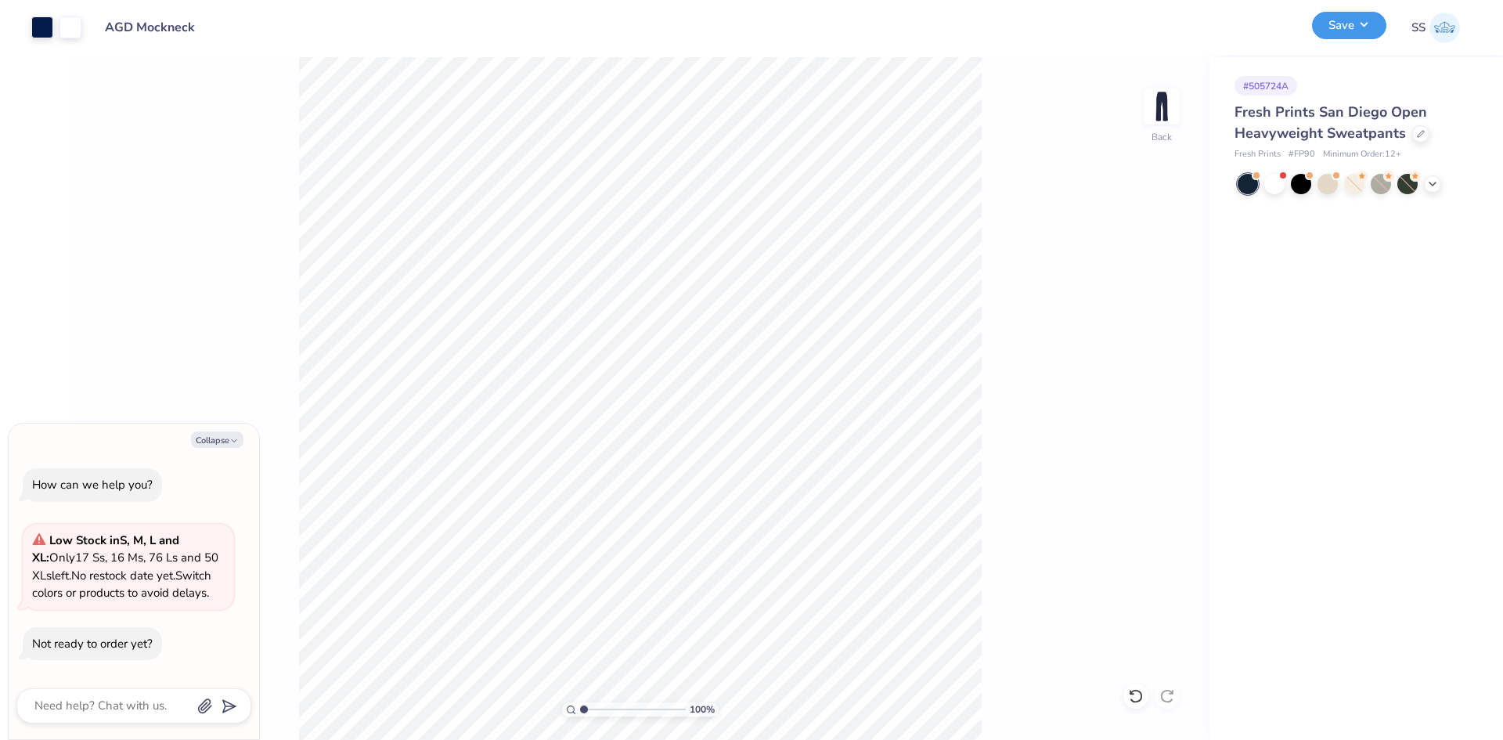
click at [1351, 20] on button "Save" at bounding box center [1349, 25] width 74 height 27
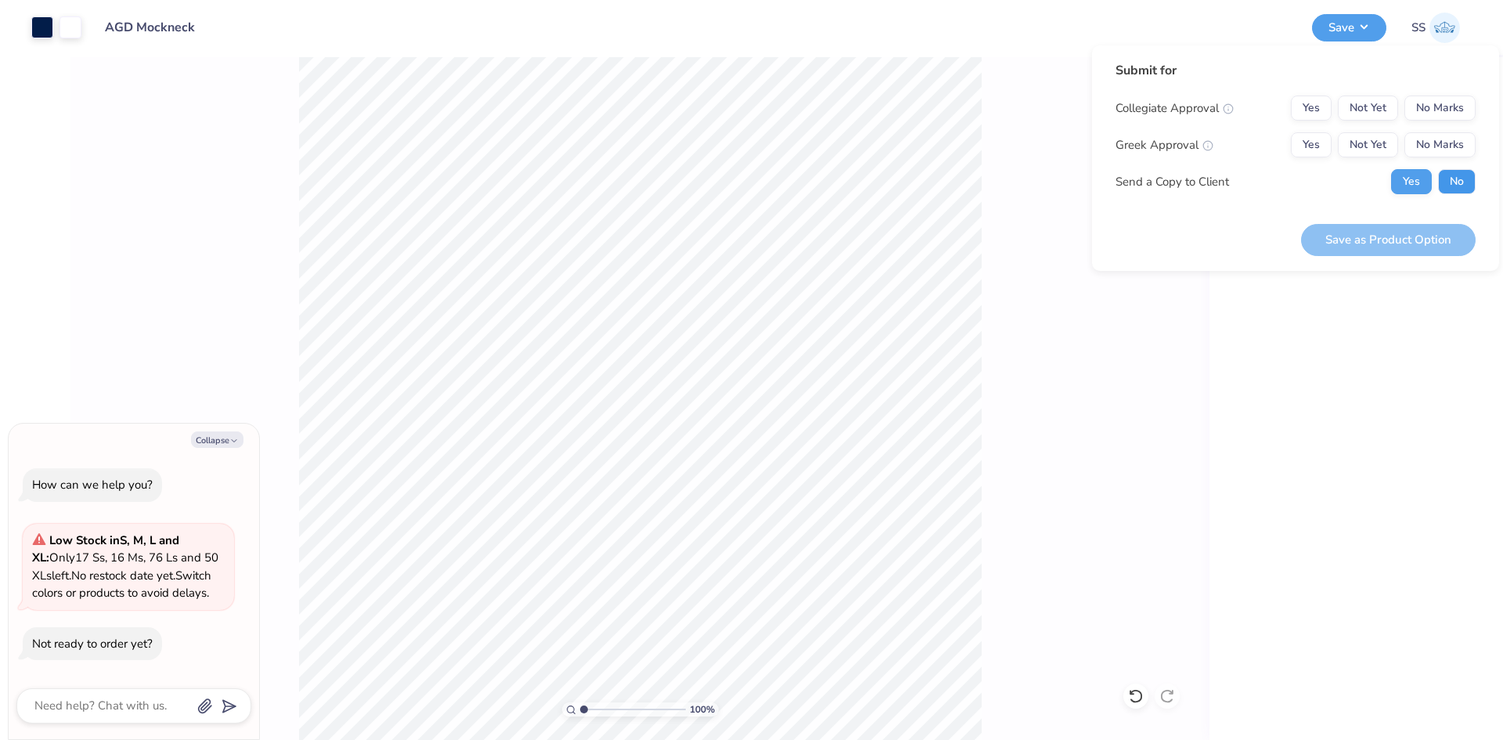
click at [1450, 192] on button "No" at bounding box center [1457, 181] width 38 height 25
click at [1418, 106] on button "No Marks" at bounding box center [1440, 108] width 71 height 25
click at [1353, 150] on button "Not Yet" at bounding box center [1368, 144] width 60 height 25
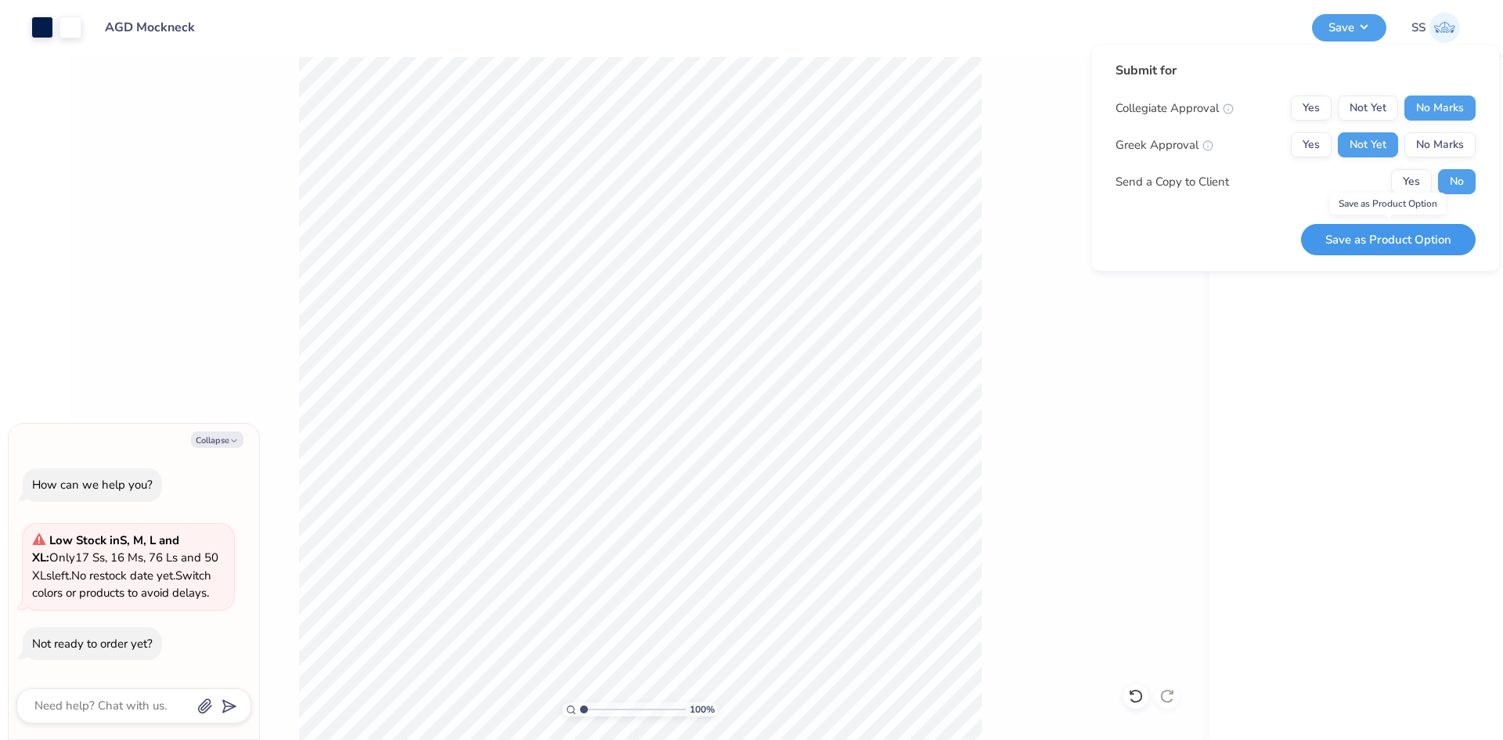
click at [1389, 247] on button "Save as Product Option" at bounding box center [1388, 240] width 175 height 32
type textarea "x"
